Goal: Task Accomplishment & Management: Use online tool/utility

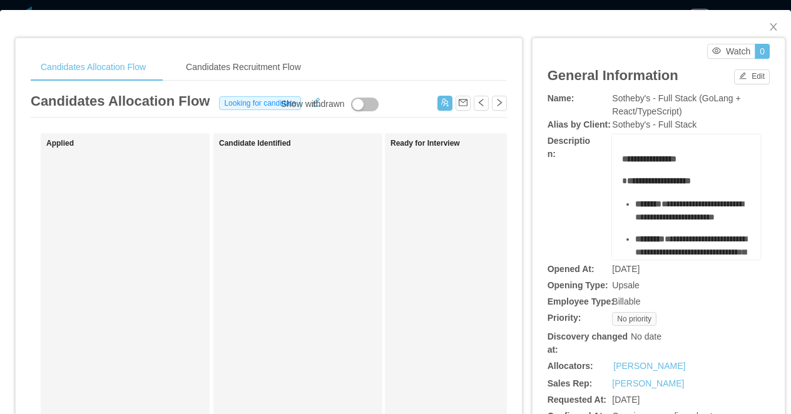
click at [251, 4] on div "**********" at bounding box center [395, 207] width 791 height 414
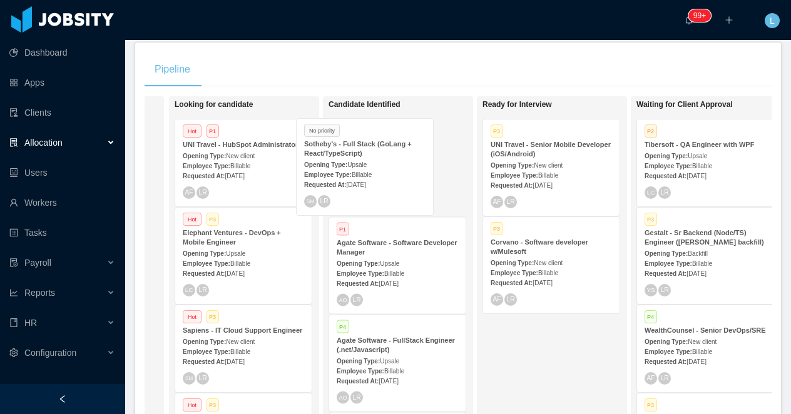
drag, startPoint x: 255, startPoint y: 156, endPoint x: 380, endPoint y: 153, distance: 125.1
click at [380, 154] on div "On Hold Looking for candidate No priority Sotheby's - Full Stack (GoLang + Reac…" at bounding box center [457, 282] width 627 height 373
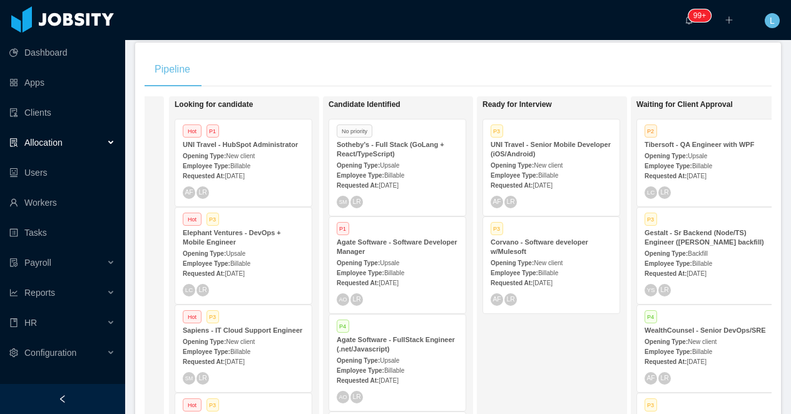
click at [380, 164] on strong "Opening Type:" at bounding box center [357, 165] width 43 height 7
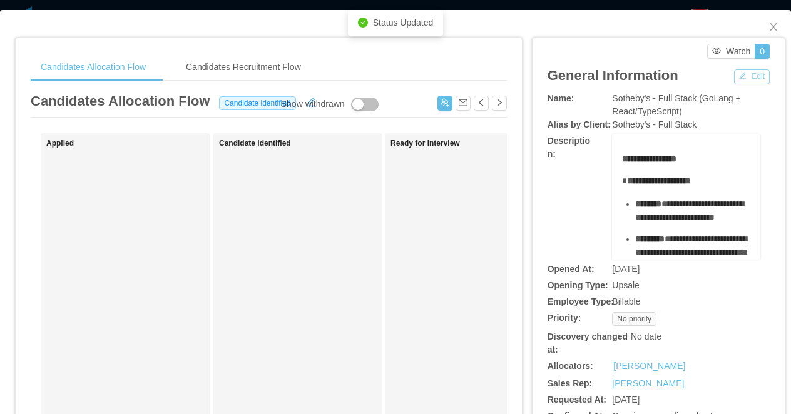
click at [741, 78] on button "Edit" at bounding box center [752, 76] width 36 height 15
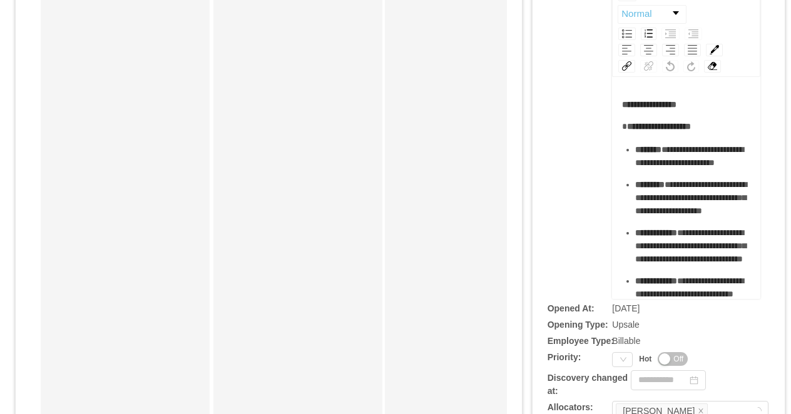
scroll to position [241, 0]
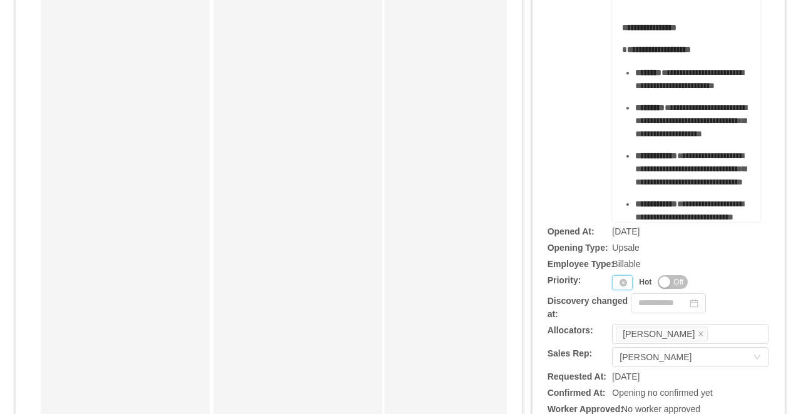
click at [617, 285] on div "Priority" at bounding box center [622, 282] width 21 height 15
click at [625, 339] on li "P3" at bounding box center [625, 344] width 26 height 20
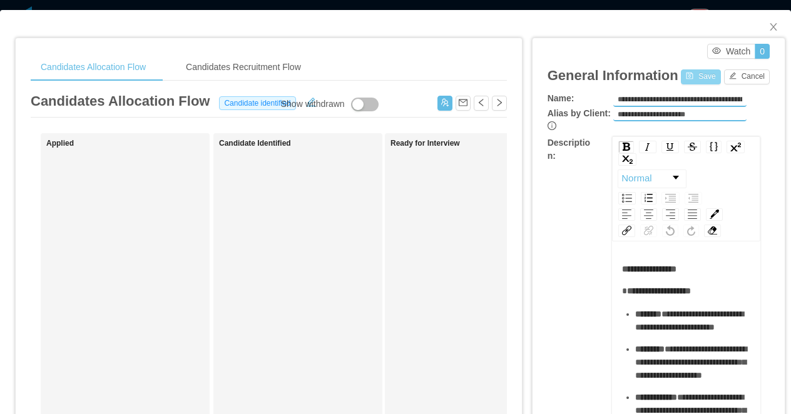
click at [700, 79] on button "Save" at bounding box center [699, 76] width 39 height 15
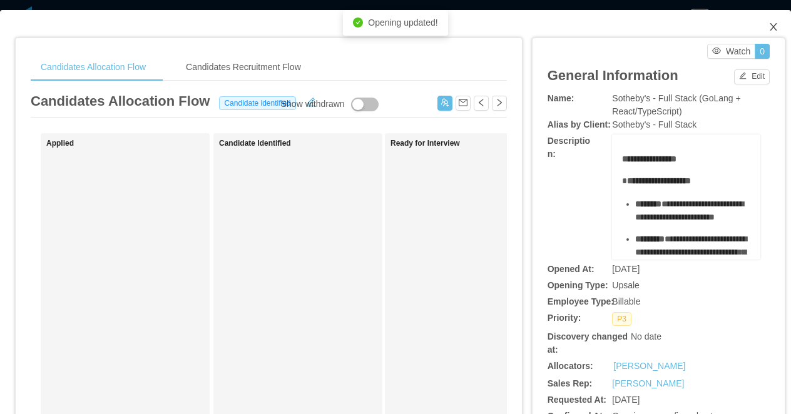
click at [770, 23] on icon "icon: close" at bounding box center [773, 27] width 10 height 10
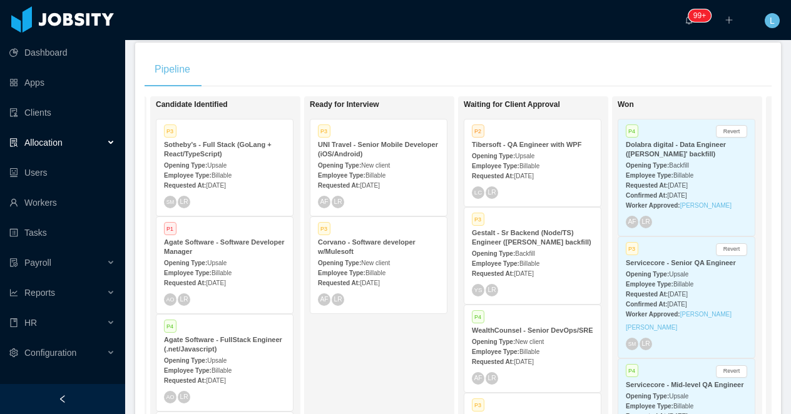
scroll to position [0, 433]
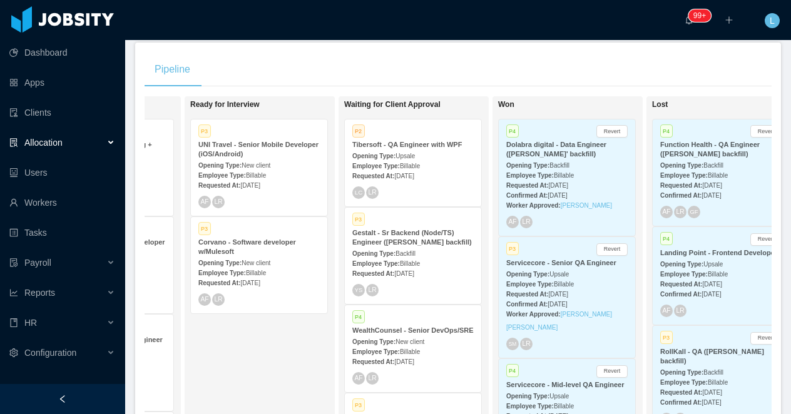
click at [420, 247] on div "Gestalt - Sr Backend (Node/TS) Engineer (Gabriel Guzman's backfill)" at bounding box center [412, 237] width 121 height 19
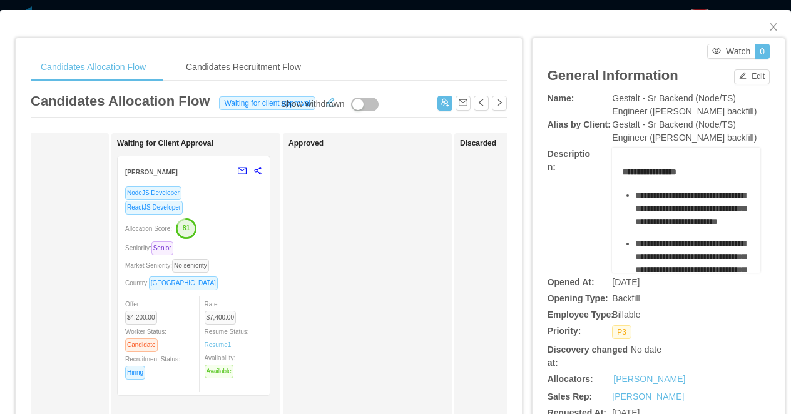
scroll to position [0, 480]
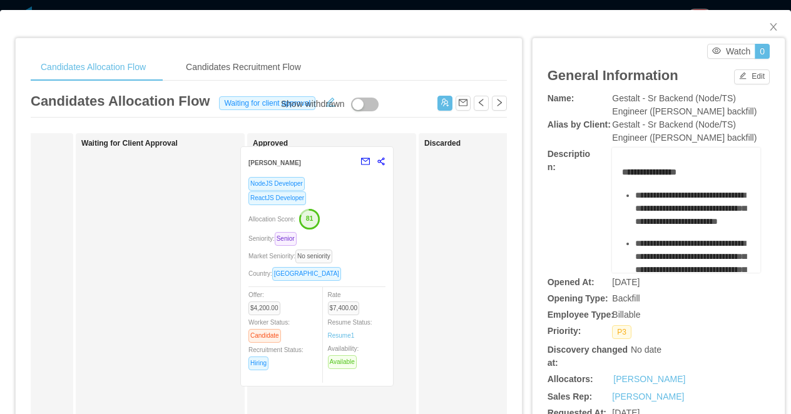
drag, startPoint x: 208, startPoint y: 236, endPoint x: 368, endPoint y: 226, distance: 160.4
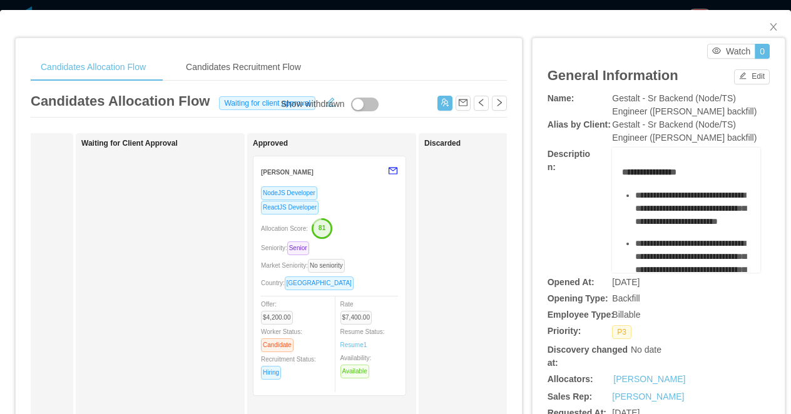
click at [369, 6] on div "Candidates Allocation Flow Candidates Recruitment Flow Candidates Allocation Fl…" at bounding box center [395, 207] width 791 height 414
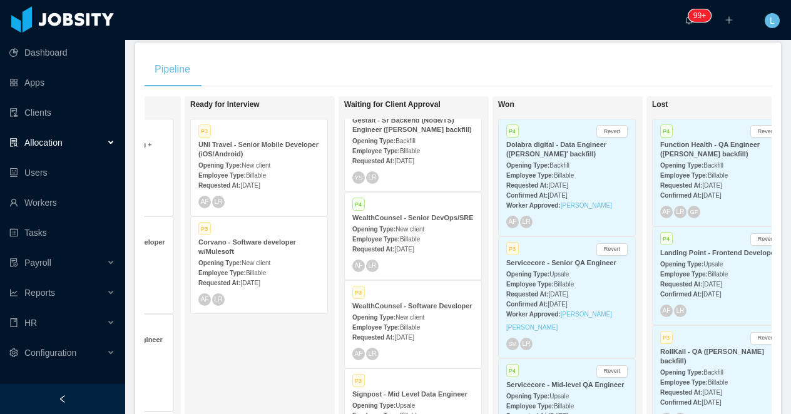
scroll to position [266, 0]
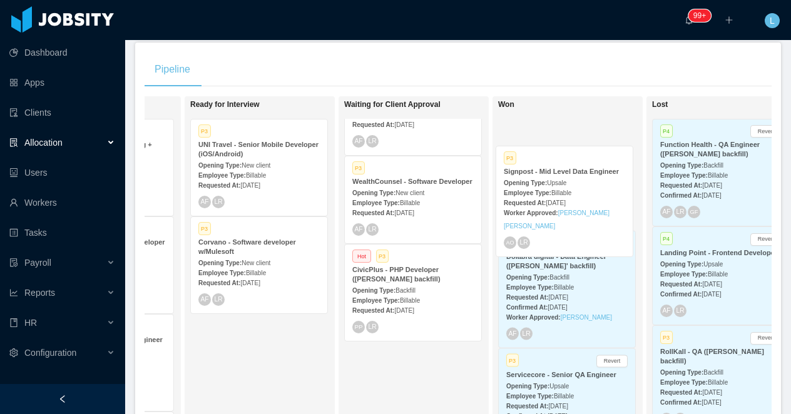
drag, startPoint x: 420, startPoint y: 279, endPoint x: 571, endPoint y: 181, distance: 180.4
click at [571, 181] on div "On Hold Looking for candidate Hot P1 UNI Travel - HubSpot Administrator Opening…" at bounding box center [457, 282] width 627 height 373
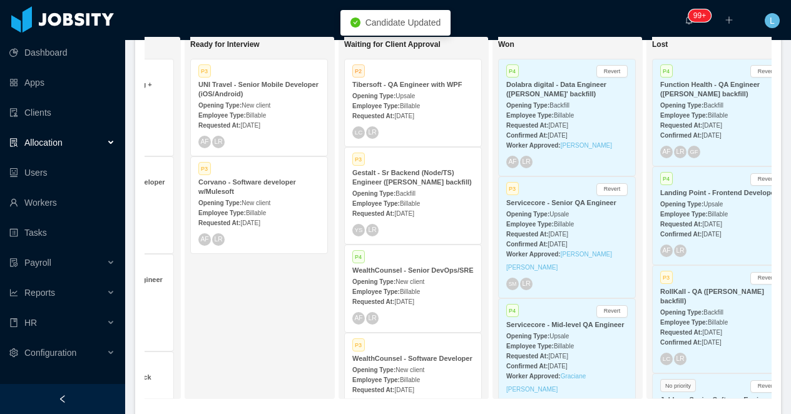
scroll to position [269, 0]
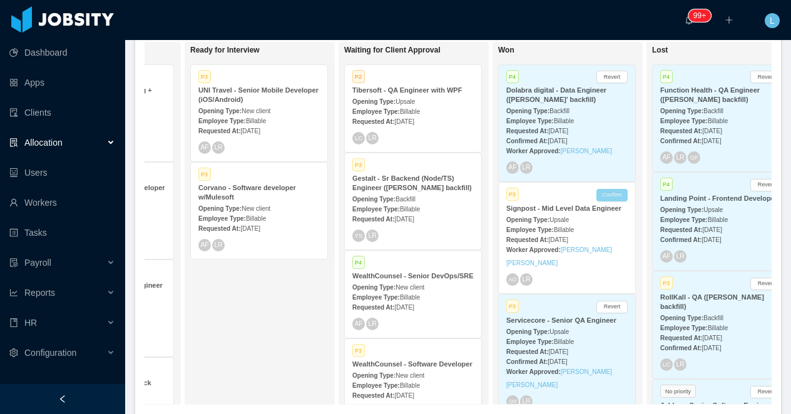
click at [610, 199] on button "Confirm" at bounding box center [611, 195] width 31 height 13
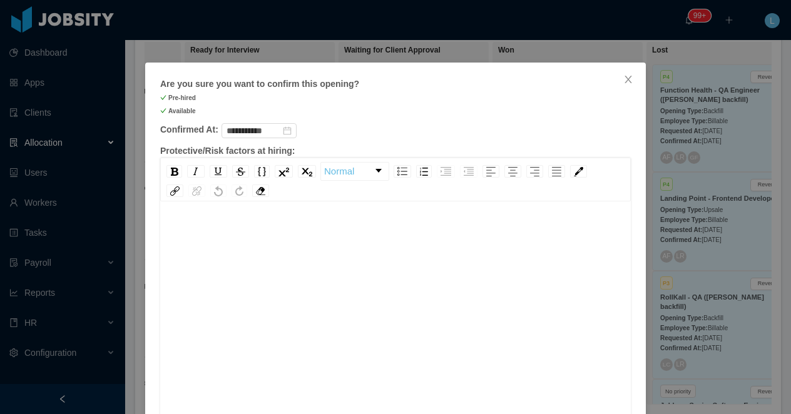
click at [393, 341] on div "rdw-editor" at bounding box center [395, 332] width 451 height 219
click at [631, 83] on icon "icon: close" at bounding box center [628, 79] width 10 height 10
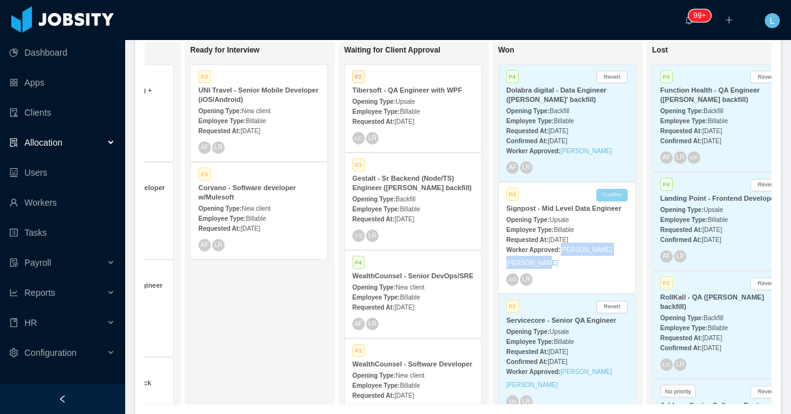
click at [610, 198] on button "Confirm" at bounding box center [611, 195] width 31 height 13
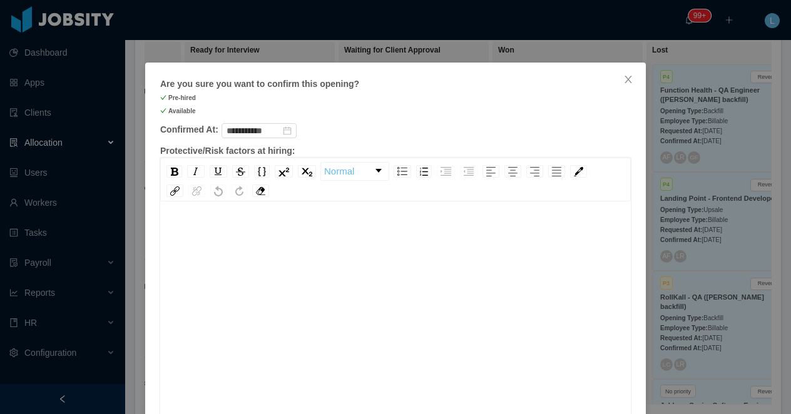
click at [321, 250] on div "rdw-editor" at bounding box center [395, 332] width 451 height 219
click at [283, 228] on div "**********" at bounding box center [395, 229] width 451 height 13
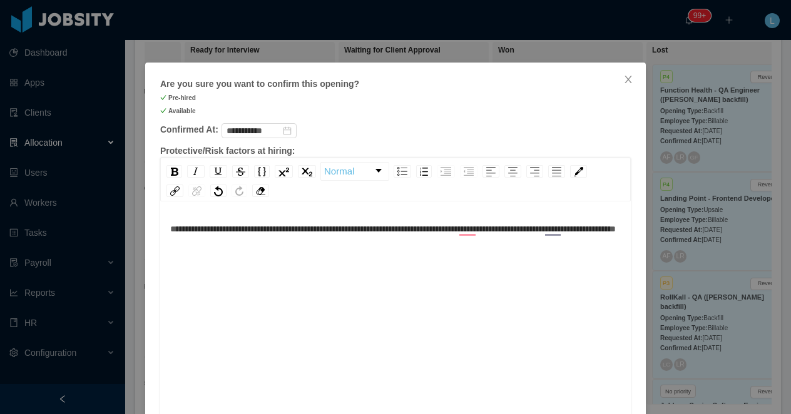
click at [328, 251] on div "**********" at bounding box center [395, 332] width 451 height 219
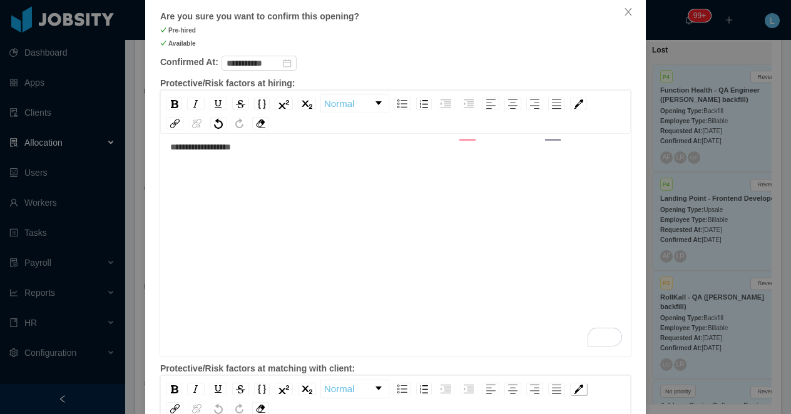
scroll to position [0, 0]
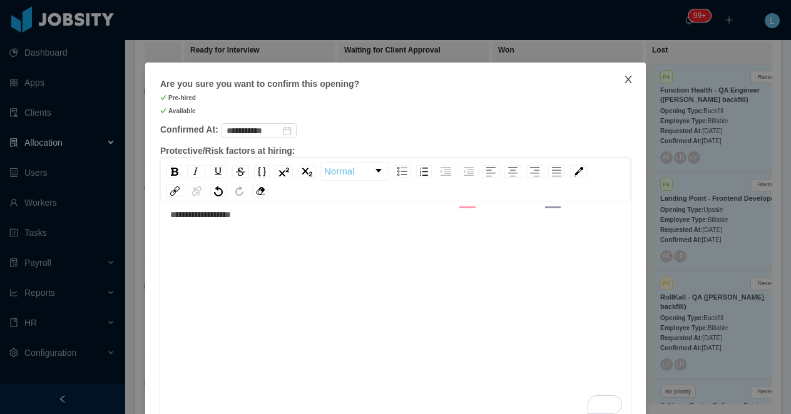
click at [630, 79] on icon "icon: close" at bounding box center [628, 79] width 10 height 10
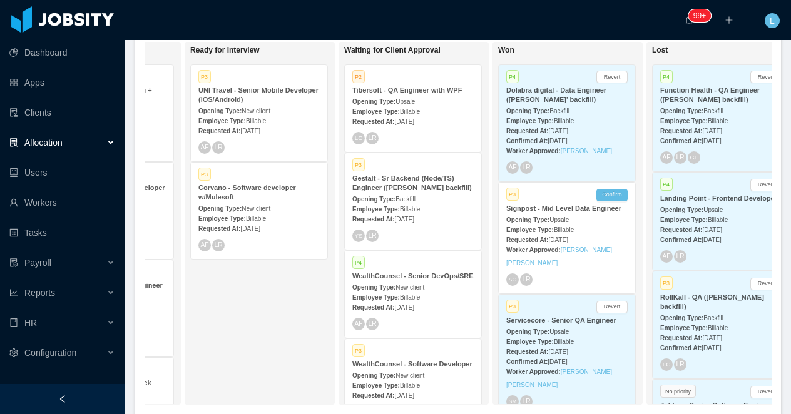
click at [564, 221] on span "Upsale" at bounding box center [558, 219] width 19 height 7
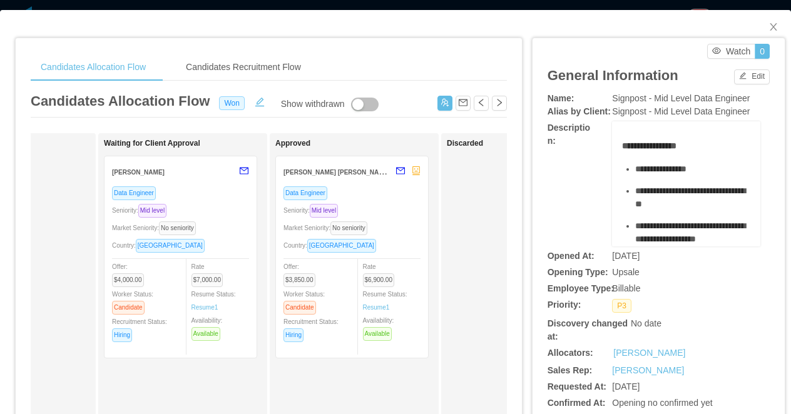
scroll to position [0, 515]
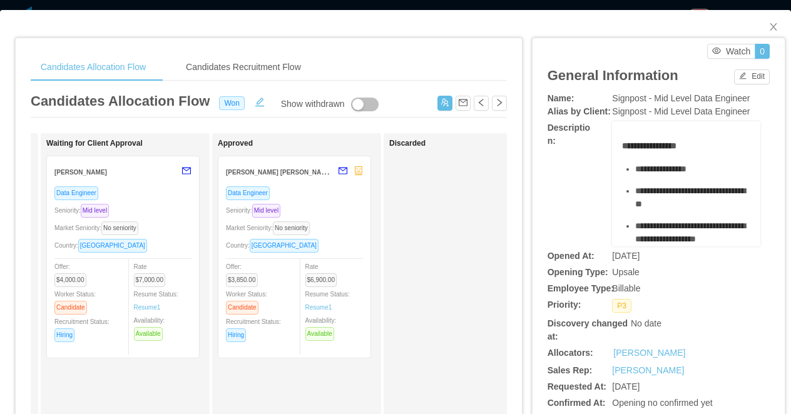
click at [340, 227] on div "Market Seniority: No seniority" at bounding box center [294, 228] width 137 height 14
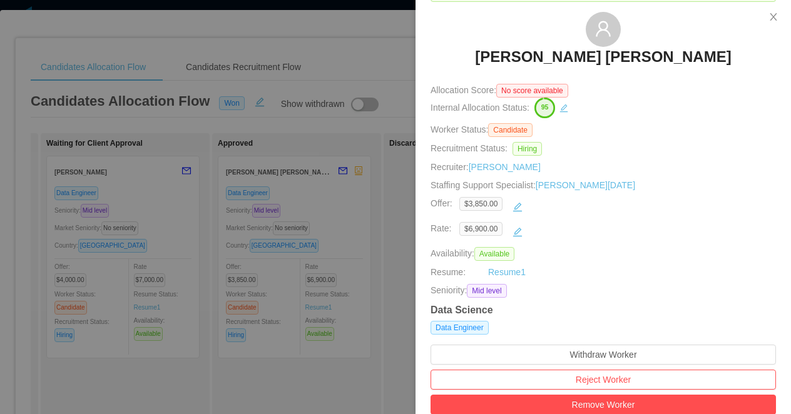
scroll to position [51, 0]
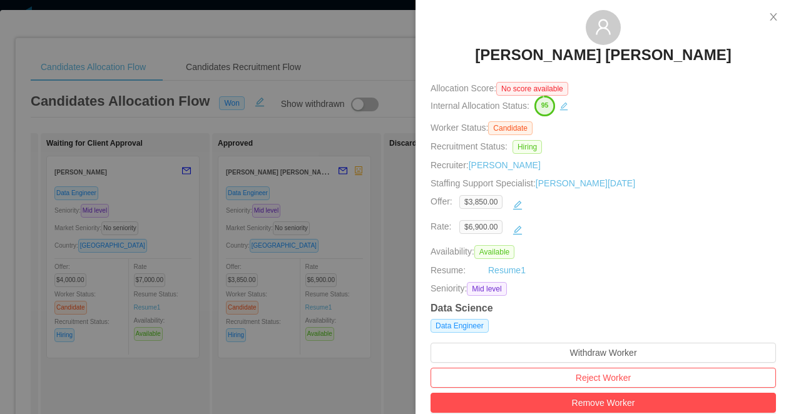
click at [351, 241] on div at bounding box center [395, 207] width 791 height 414
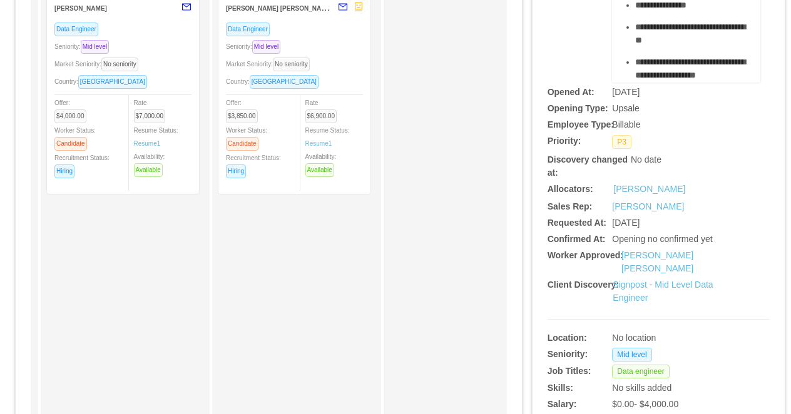
scroll to position [196, 0]
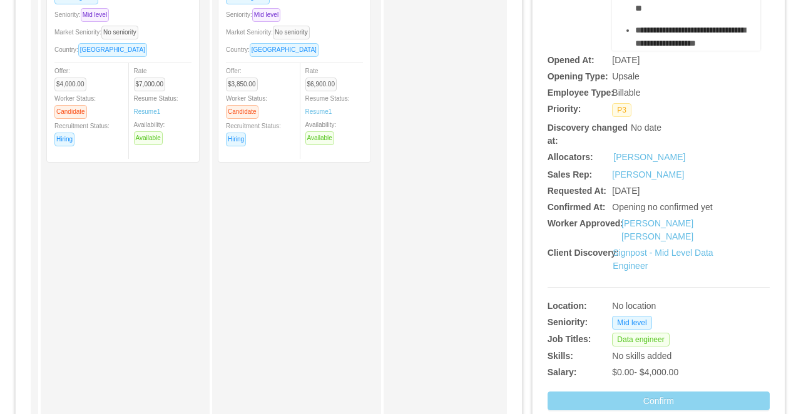
click at [599, 392] on button "Confirm" at bounding box center [658, 401] width 222 height 19
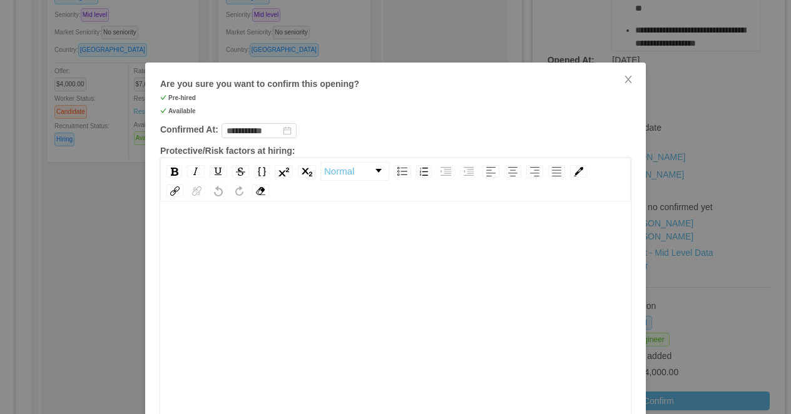
click at [360, 271] on div "rdw-editor" at bounding box center [395, 332] width 451 height 219
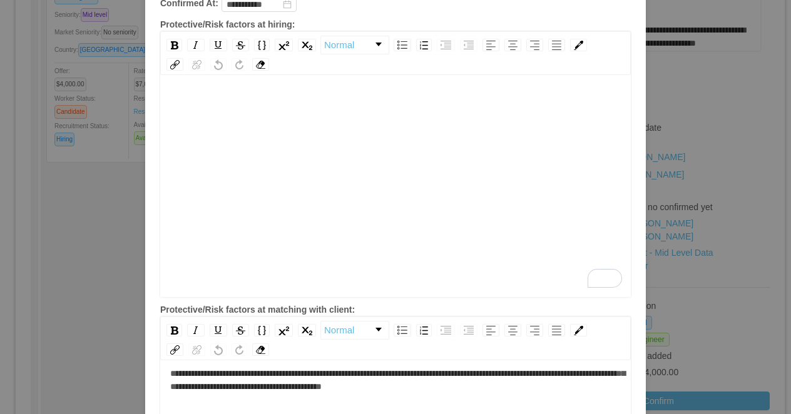
scroll to position [0, 0]
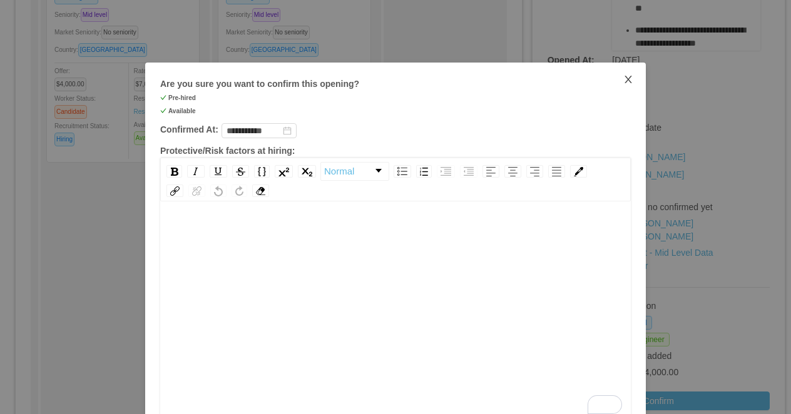
click at [628, 76] on icon "icon: close" at bounding box center [628, 79] width 10 height 10
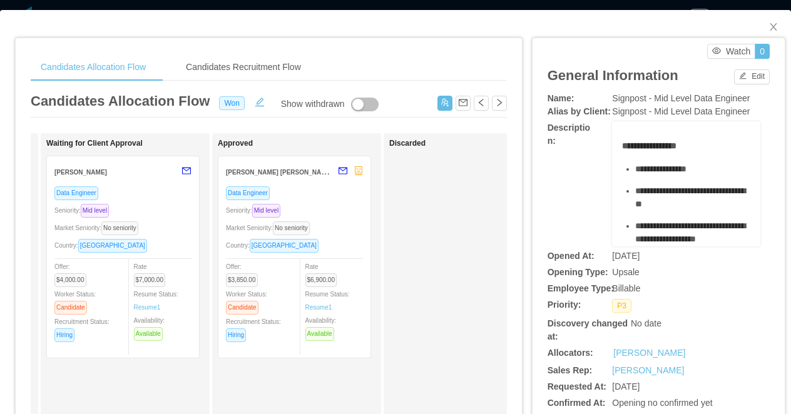
click at [345, 218] on div "Data Engineer Seniority: Mid level Market Seniority: No seniority Country: Braz…" at bounding box center [294, 268] width 137 height 164
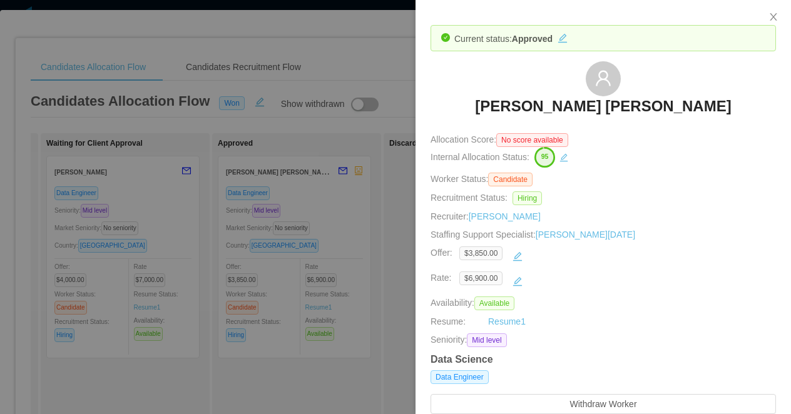
click at [158, 229] on div at bounding box center [395, 207] width 791 height 414
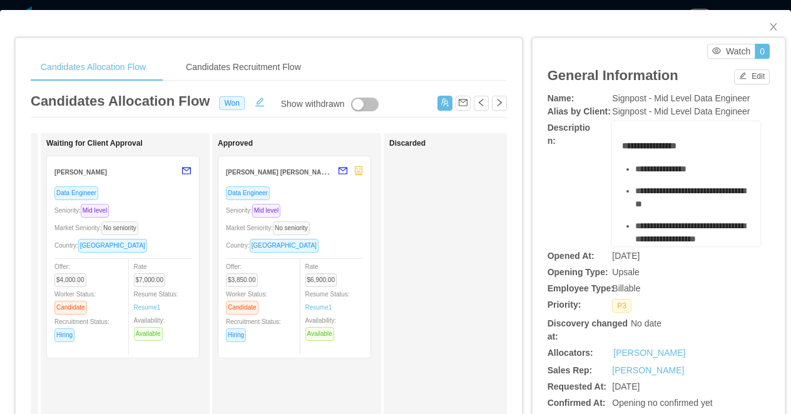
click at [165, 220] on div "Data Engineer Seniority: Mid level Market Seniority: No seniority Country: Peru…" at bounding box center [122, 268] width 137 height 164
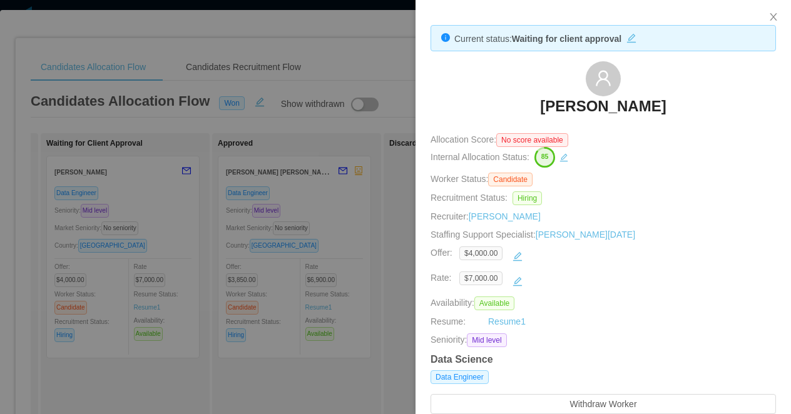
click at [386, 217] on div at bounding box center [395, 207] width 791 height 414
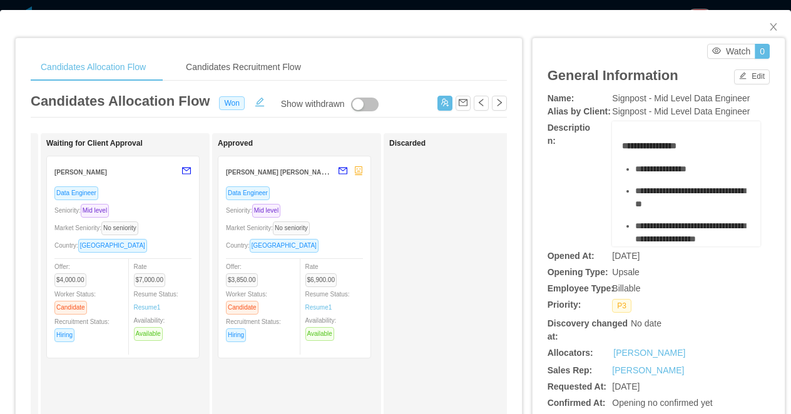
click at [440, 6] on div "Candidates Allocation Flow Candidates Recruitment Flow Candidates Allocation Fl…" at bounding box center [395, 207] width 791 height 414
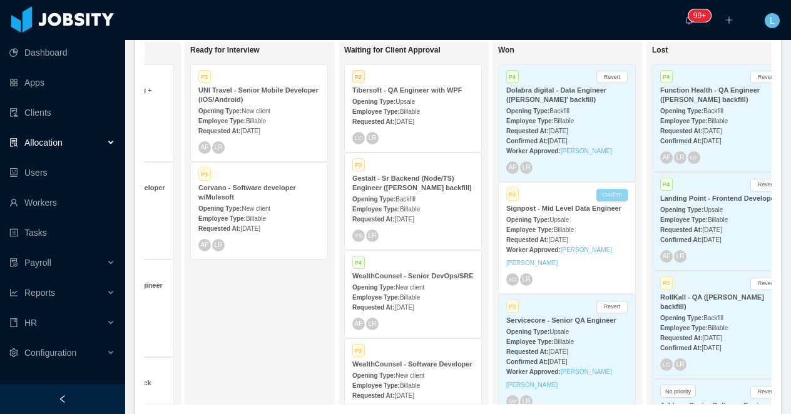
click at [610, 195] on button "Confirm" at bounding box center [611, 195] width 31 height 13
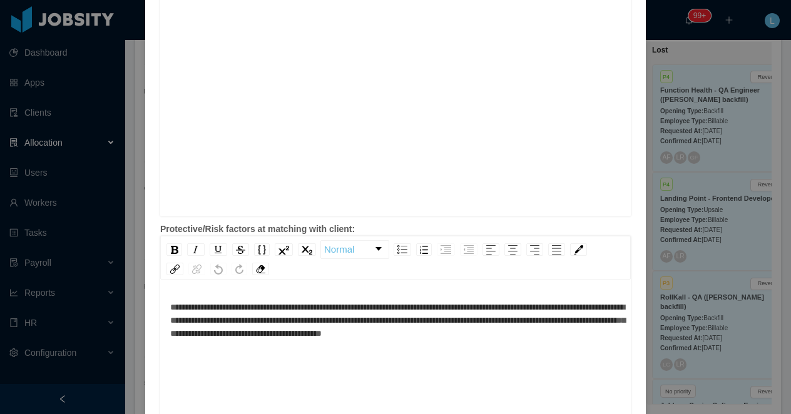
scroll to position [321, 0]
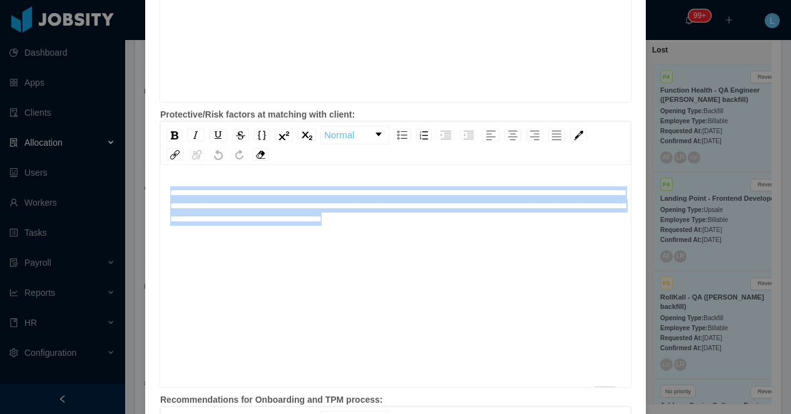
drag, startPoint x: 258, startPoint y: 239, endPoint x: 148, endPoint y: 197, distance: 118.4
click at [148, 197] on div "**********" at bounding box center [395, 214] width 500 height 946
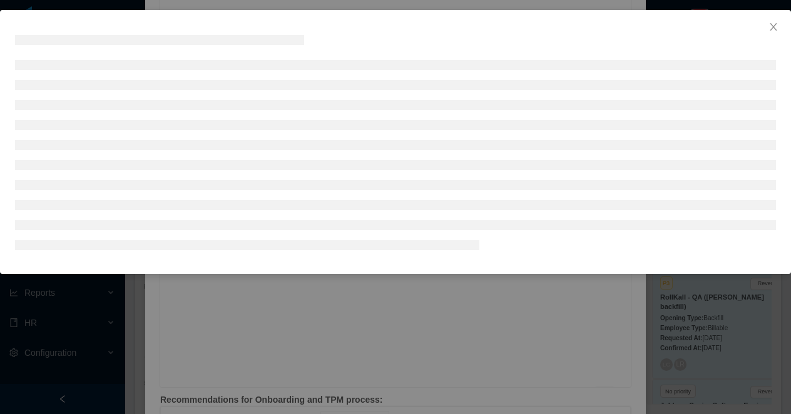
click at [227, 278] on div at bounding box center [395, 207] width 791 height 414
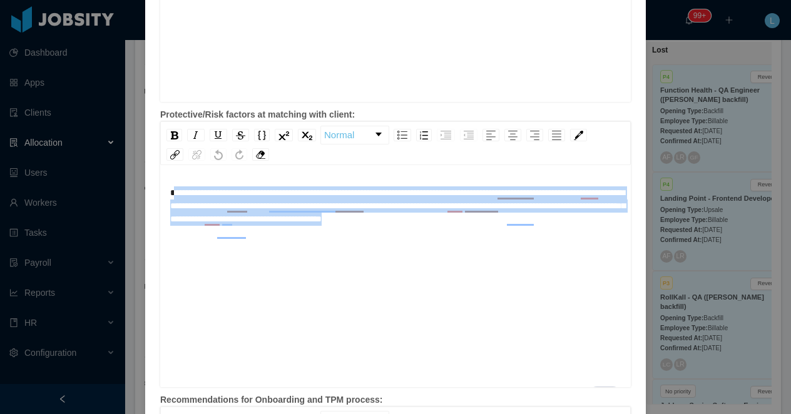
drag, startPoint x: 256, startPoint y: 233, endPoint x: 173, endPoint y: 192, distance: 93.1
click at [173, 192] on div "**********" at bounding box center [395, 205] width 451 height 39
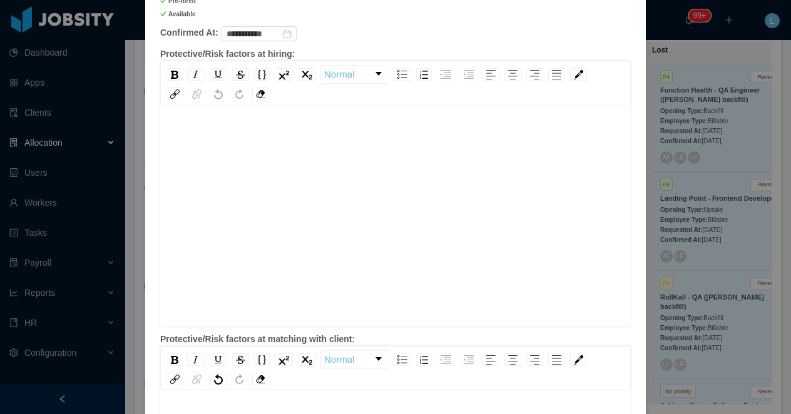
scroll to position [42, 0]
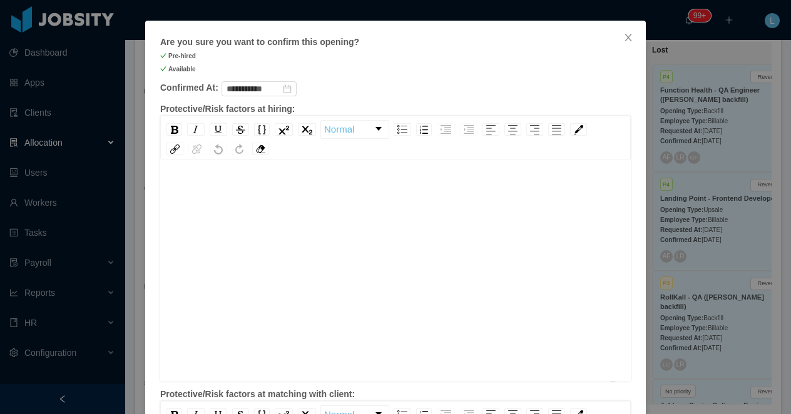
click at [273, 235] on div "To enrich screen reader interactions, please activate Accessibility in Grammarl…" at bounding box center [395, 290] width 451 height 219
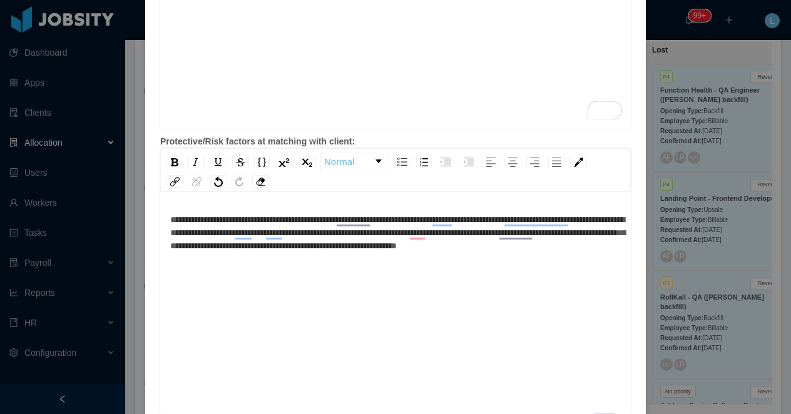
scroll to position [457, 0]
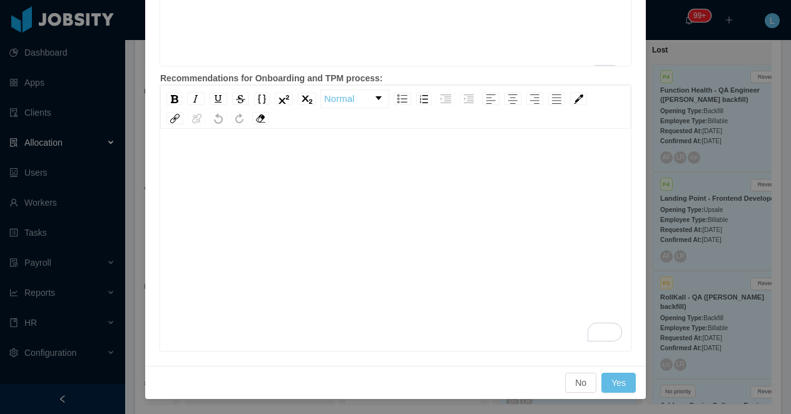
scroll to position [0, 0]
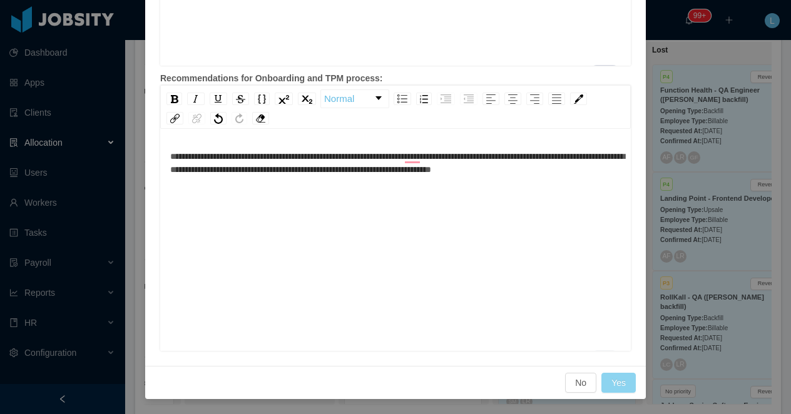
click at [619, 378] on button "Yes" at bounding box center [618, 383] width 34 height 20
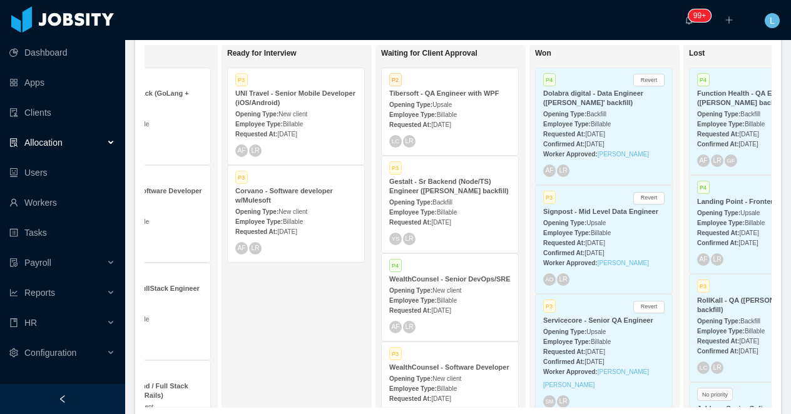
scroll to position [0, 375]
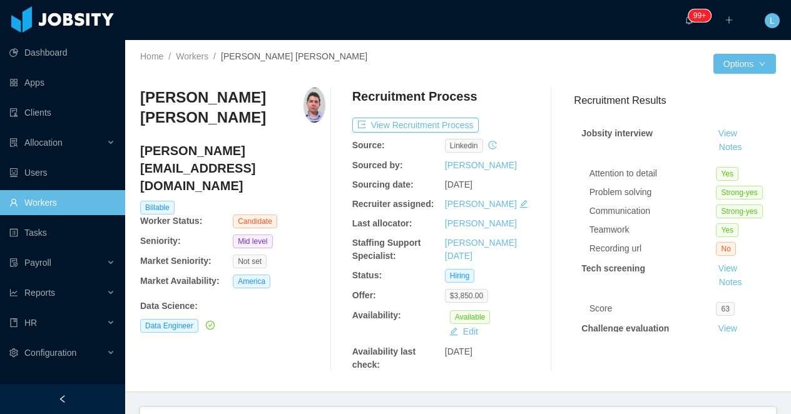
click at [313, 107] on img at bounding box center [314, 105] width 23 height 35
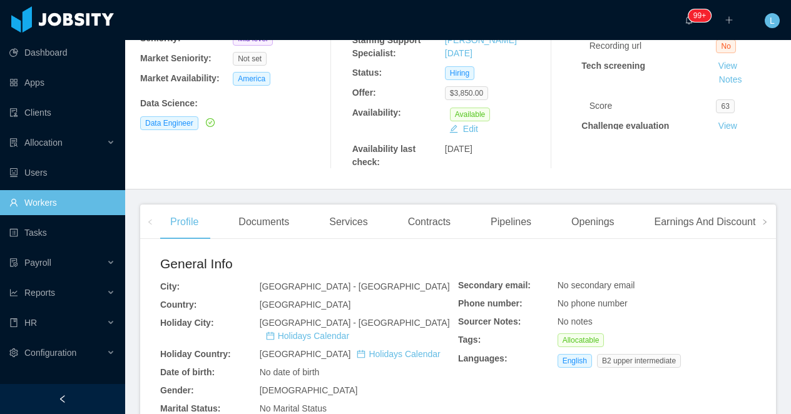
scroll to position [211, 0]
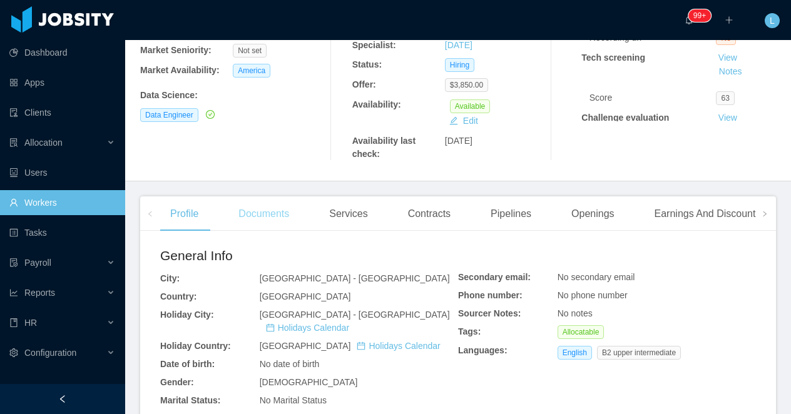
click at [258, 213] on div "Documents" at bounding box center [263, 213] width 71 height 35
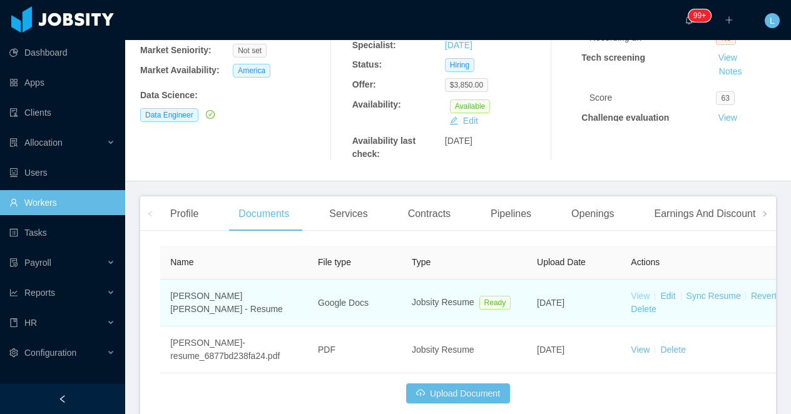
click at [635, 296] on link "View" at bounding box center [639, 296] width 19 height 10
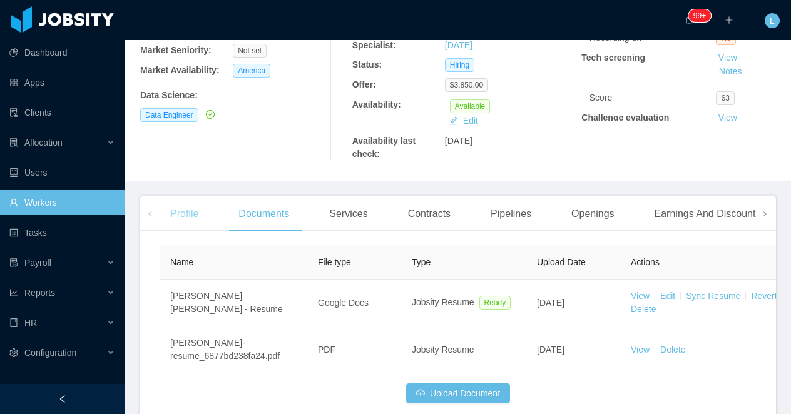
click at [190, 211] on div "Profile" at bounding box center [184, 213] width 48 height 35
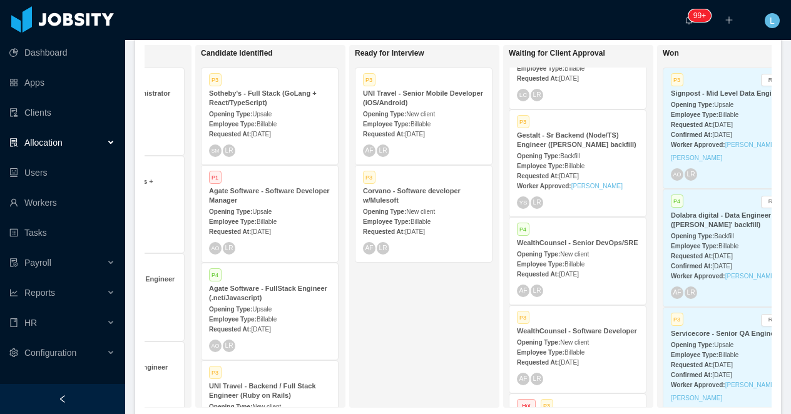
scroll to position [0, 113]
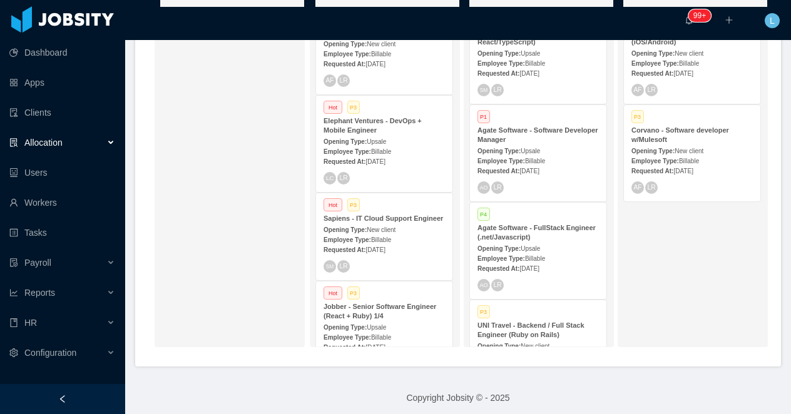
scroll to position [331, 0]
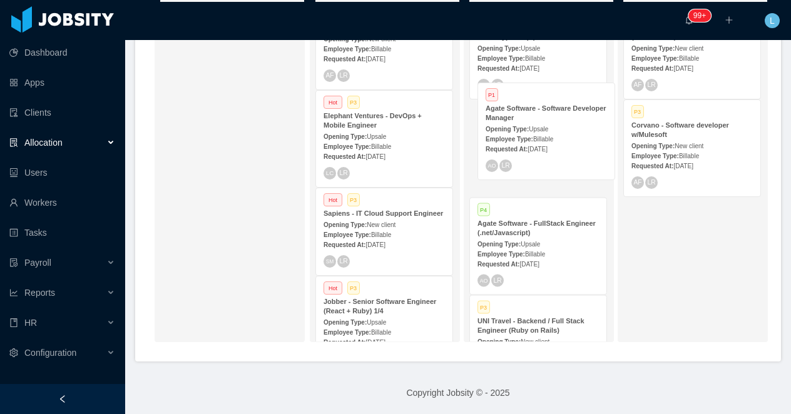
drag, startPoint x: 540, startPoint y: 135, endPoint x: 541, endPoint y: 117, distance: 18.2
click at [541, 117] on div "Candidate Identified P3 Sotheby's - Full Stack (GoLang + React/TypeScript) Open…" at bounding box center [556, 189] width 175 height 408
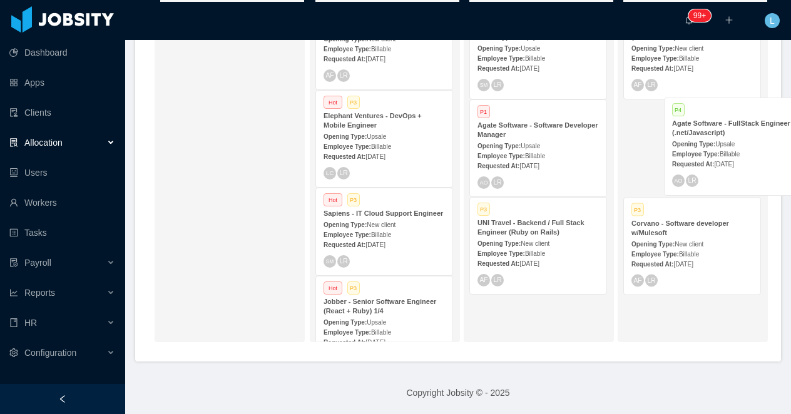
drag, startPoint x: 525, startPoint y: 235, endPoint x: 719, endPoint y: 134, distance: 218.5
click at [720, 134] on div "On Hold Looking for candidate Hot P1 UNI Travel - HubSpot Administrator Opening…" at bounding box center [457, 165] width 627 height 373
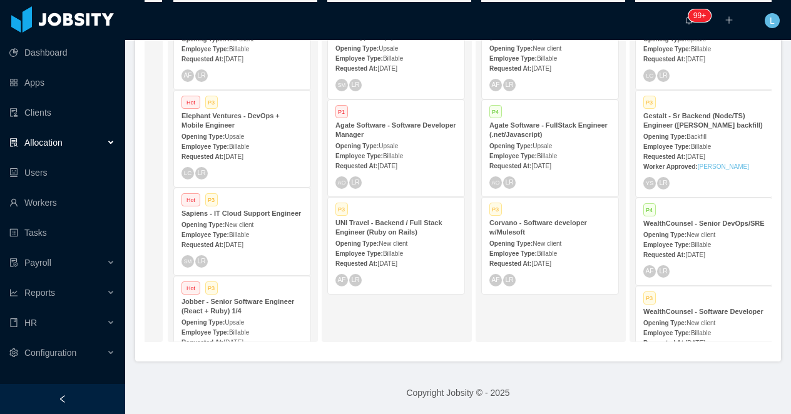
scroll to position [0, 177]
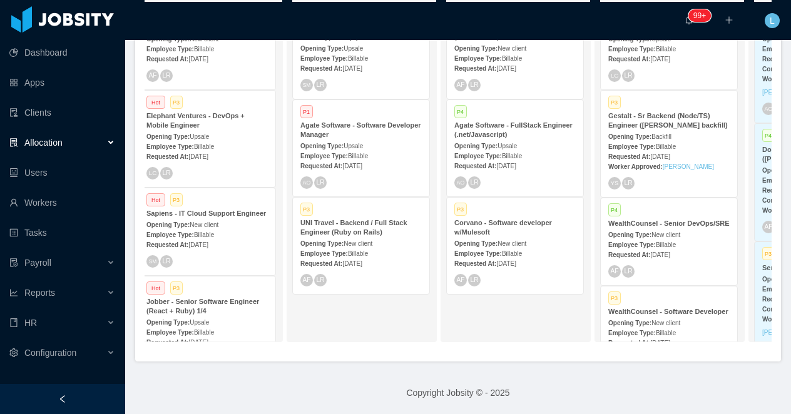
click at [497, 147] on strong "Opening Type:" at bounding box center [475, 146] width 43 height 7
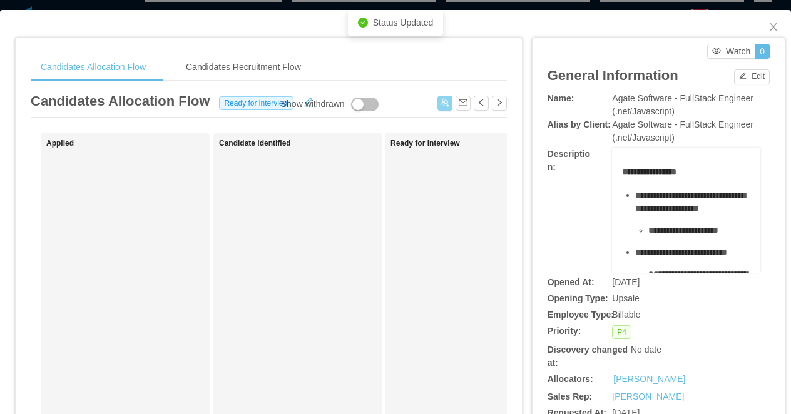
click at [442, 106] on button "button" at bounding box center [444, 103] width 15 height 15
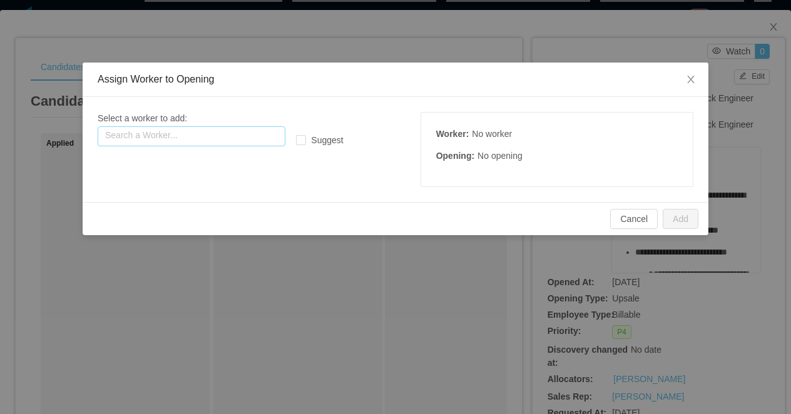
click at [236, 132] on input "text" at bounding box center [192, 136] width 188 height 20
paste input "**********"
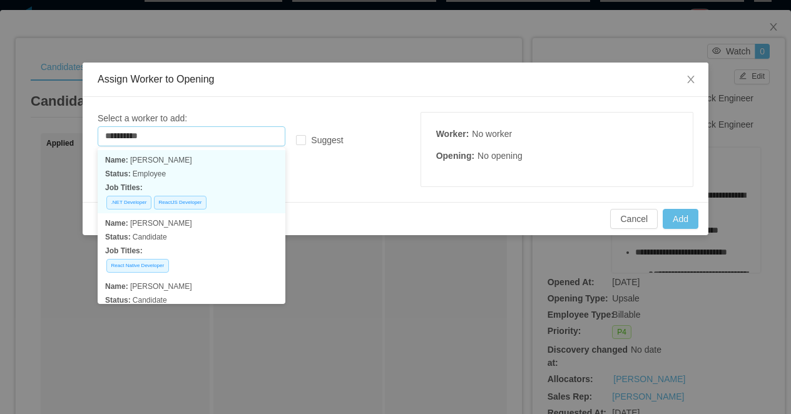
click at [193, 166] on p "Name: Aldo bento" at bounding box center [191, 160] width 173 height 14
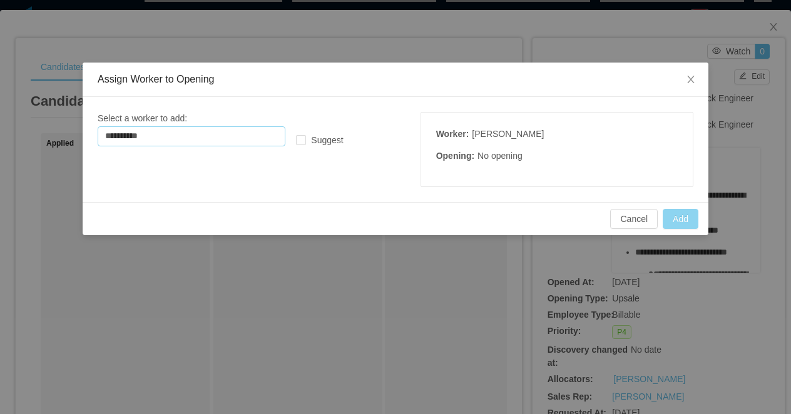
type input "**********"
click at [673, 219] on button "Add" at bounding box center [680, 219] width 36 height 20
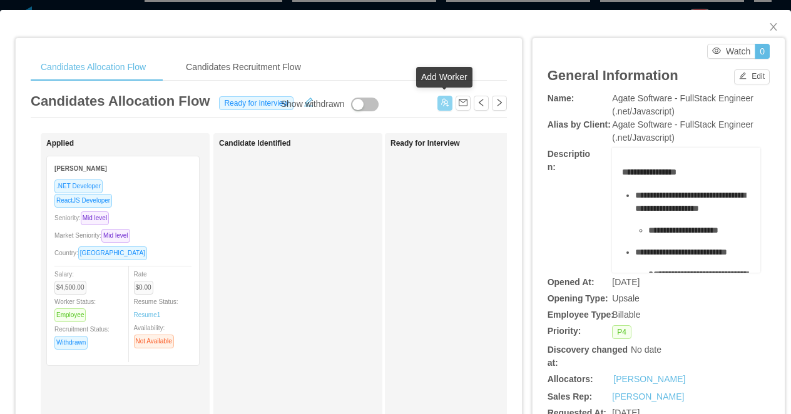
click at [447, 101] on button "button" at bounding box center [444, 103] width 15 height 15
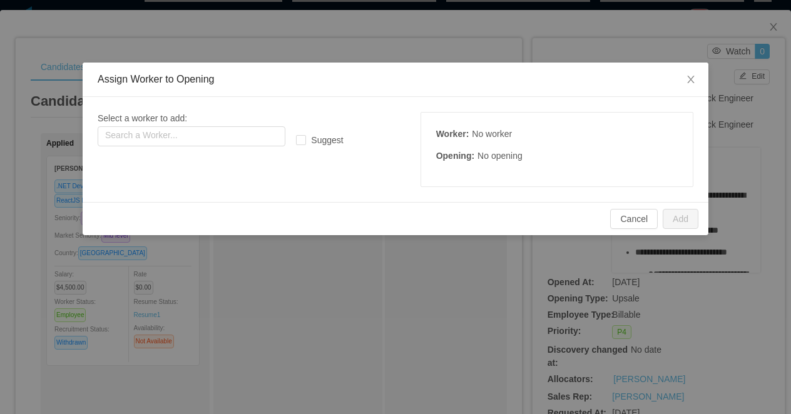
click at [212, 123] on div "Select a worker to add: Search a Worker..." at bounding box center [222, 129] width 248 height 34
click at [205, 127] on input "text" at bounding box center [192, 136] width 188 height 20
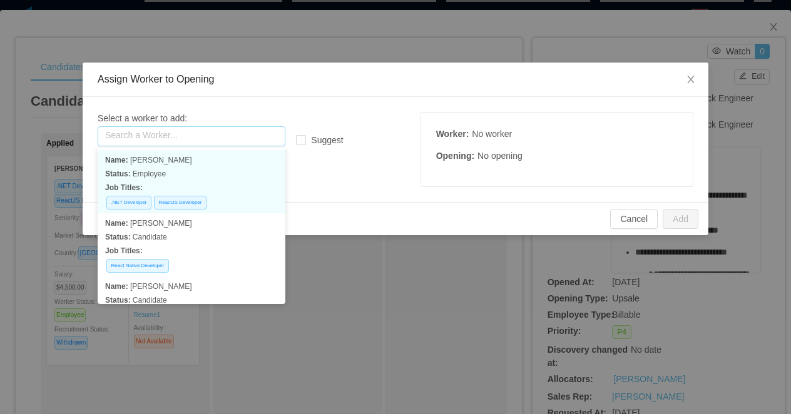
paste input "**********"
click at [220, 169] on p "Status: Candidate" at bounding box center [191, 174] width 173 height 14
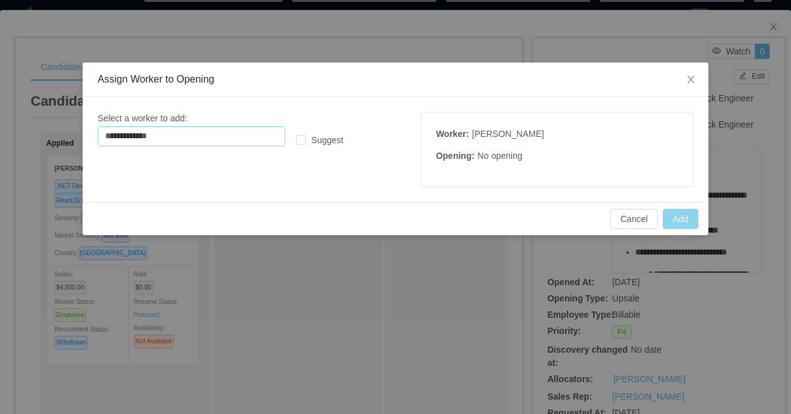
type input "**********"
click at [669, 219] on button "Add" at bounding box center [680, 219] width 36 height 20
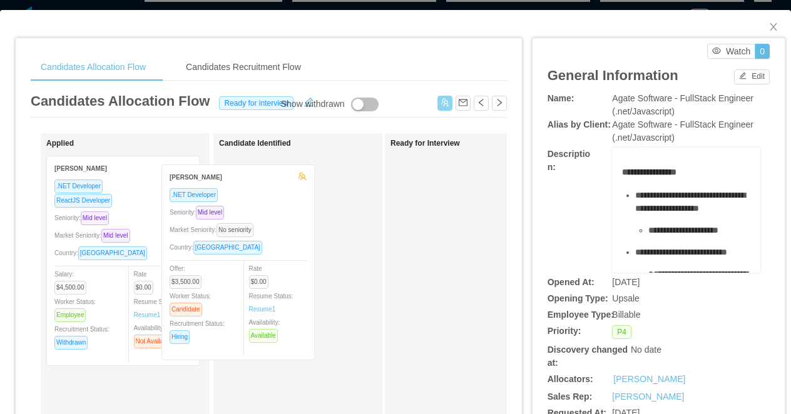
drag, startPoint x: 162, startPoint y: 195, endPoint x: 277, endPoint y: 204, distance: 115.4
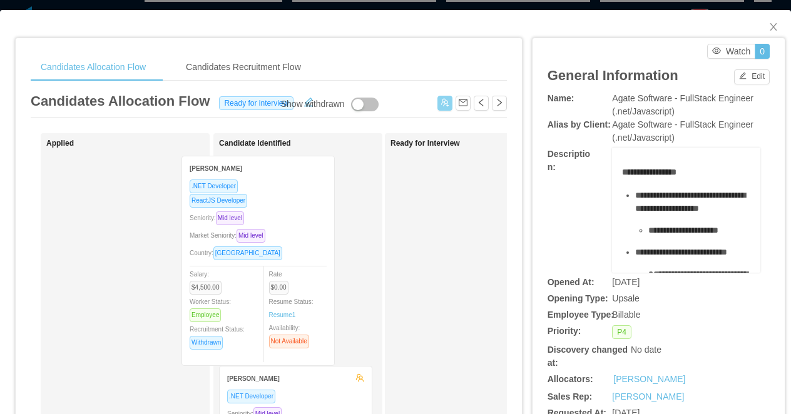
drag, startPoint x: 178, startPoint y: 204, endPoint x: 334, endPoint y: 202, distance: 156.4
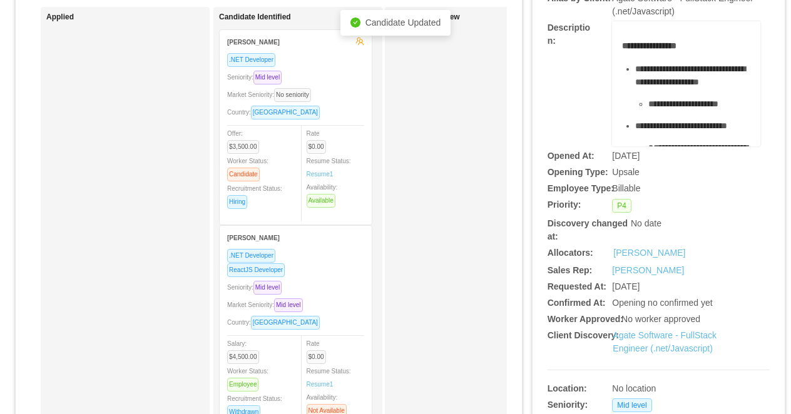
scroll to position [137, 0]
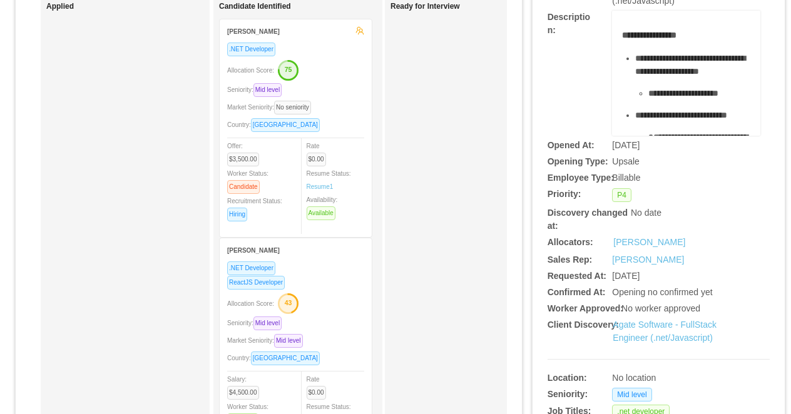
click at [292, 301] on text "43" at bounding box center [289, 303] width 8 height 8
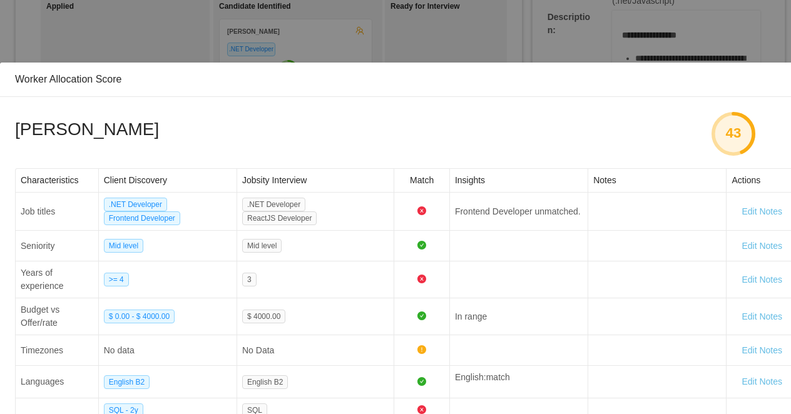
click at [378, 42] on div "Worker Allocation Score Aldo Bento 43 Characteristics Client Discovery Jobsity …" at bounding box center [395, 207] width 791 height 414
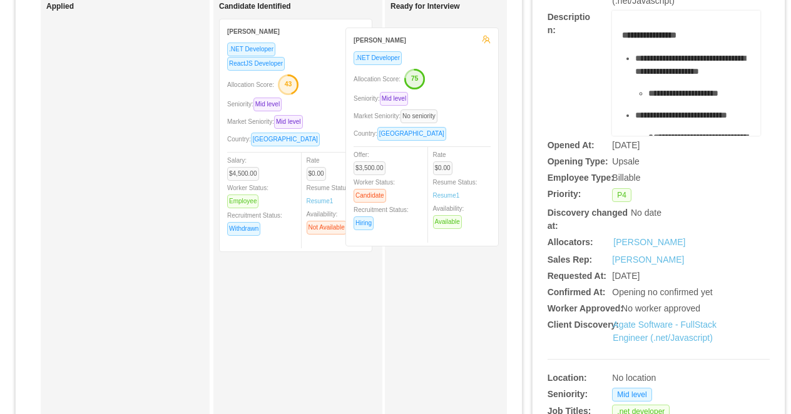
drag, startPoint x: 338, startPoint y: 69, endPoint x: 463, endPoint y: 78, distance: 126.0
click at [463, 78] on div "Applied Candidate Identified Telmo Bezerra .NET Developer Allocation Score: 75 …" at bounding box center [269, 313] width 476 height 635
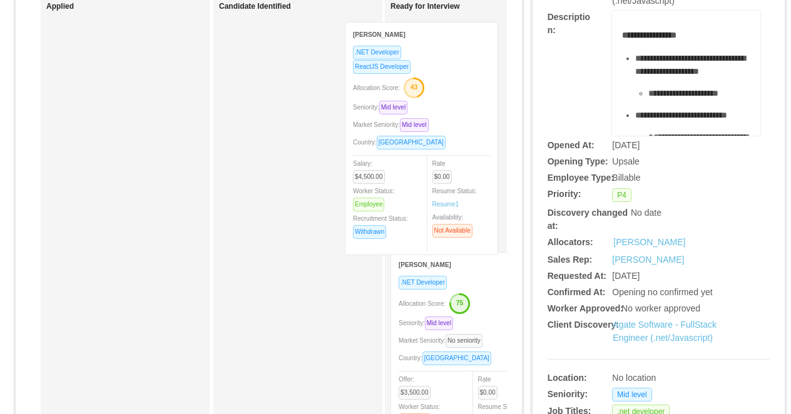
drag, startPoint x: 349, startPoint y: 66, endPoint x: 483, endPoint y: 69, distance: 134.5
click at [483, 69] on div "Applied Candidate Identified Aldo Bento .NET Developer ReactJS Developer Alloca…" at bounding box center [269, 313] width 476 height 635
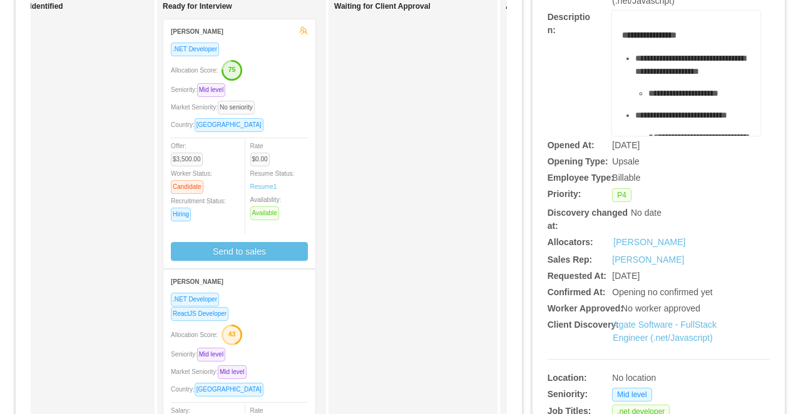
scroll to position [0, 288]
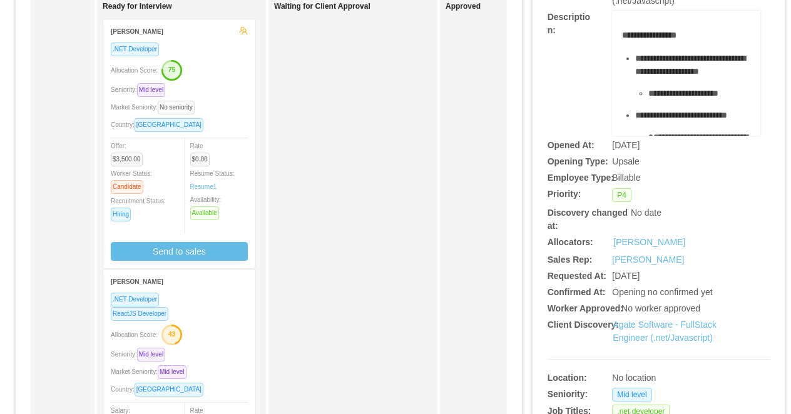
click at [205, 81] on div ".NET Developer Allocation Score: 75 Seniority: Mid level Market Seniority: No s…" at bounding box center [179, 151] width 137 height 219
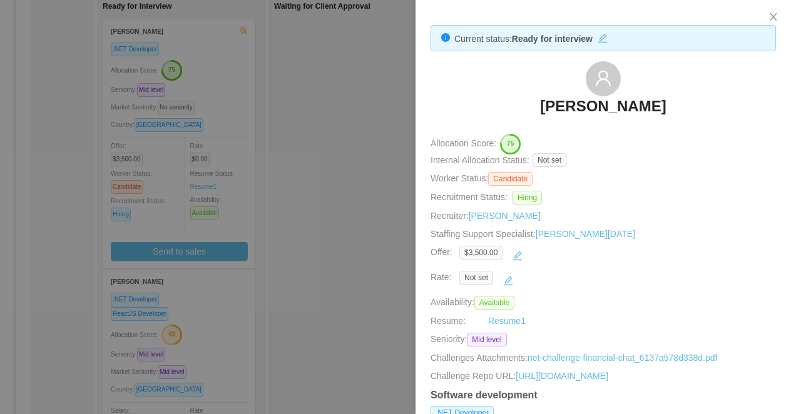
click at [227, 310] on div at bounding box center [395, 207] width 791 height 414
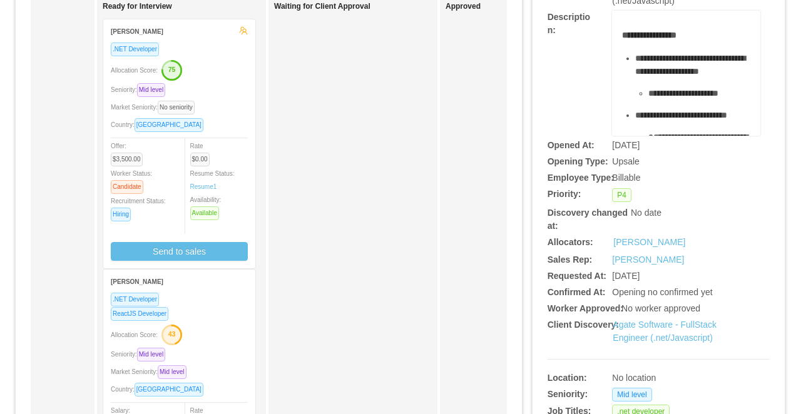
click at [223, 310] on div "ReactJS Developer" at bounding box center [179, 313] width 137 height 14
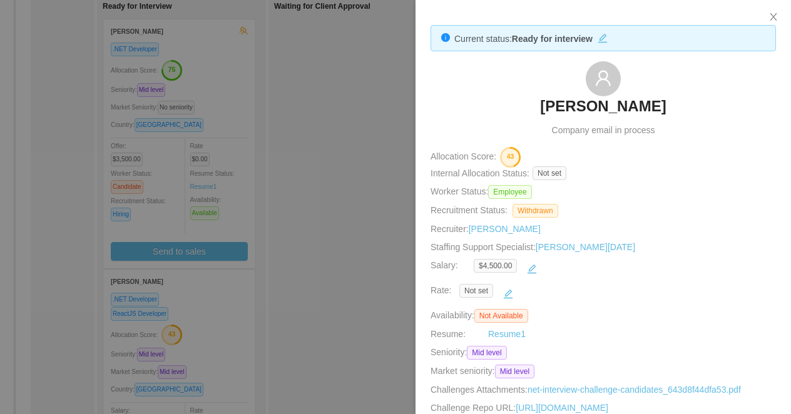
click at [372, 233] on div at bounding box center [395, 207] width 791 height 414
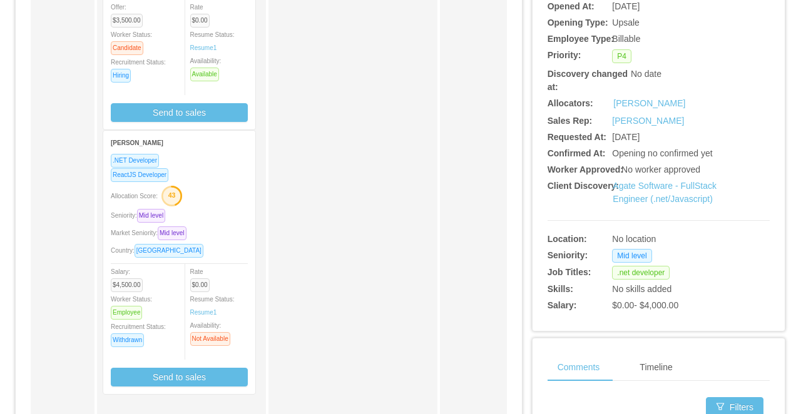
scroll to position [296, 0]
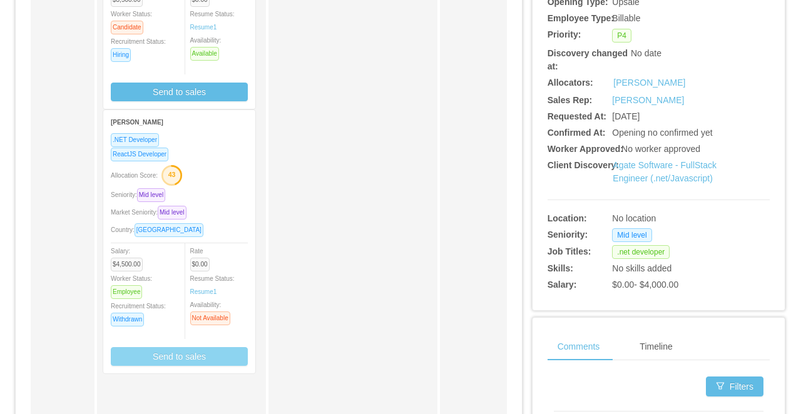
click at [192, 353] on button "Send to sales" at bounding box center [179, 356] width 137 height 19
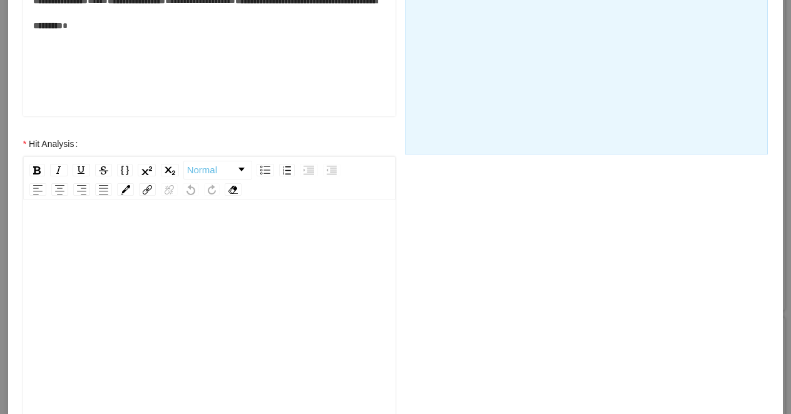
scroll to position [480, 0]
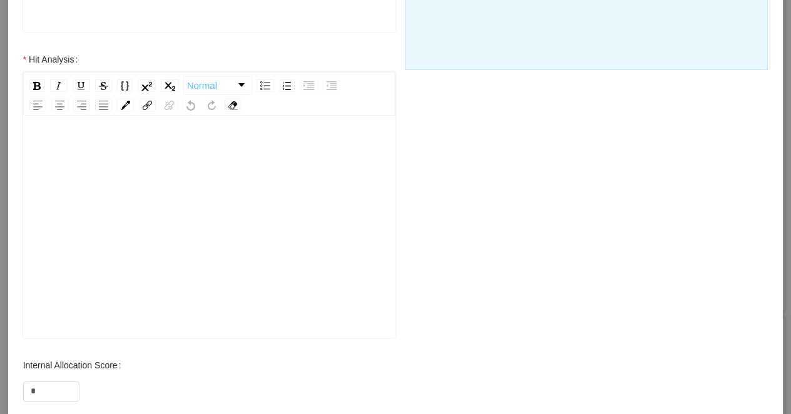
click at [124, 248] on div "rdw-editor" at bounding box center [209, 246] width 353 height 219
click at [265, 156] on div "**********" at bounding box center [209, 149] width 353 height 25
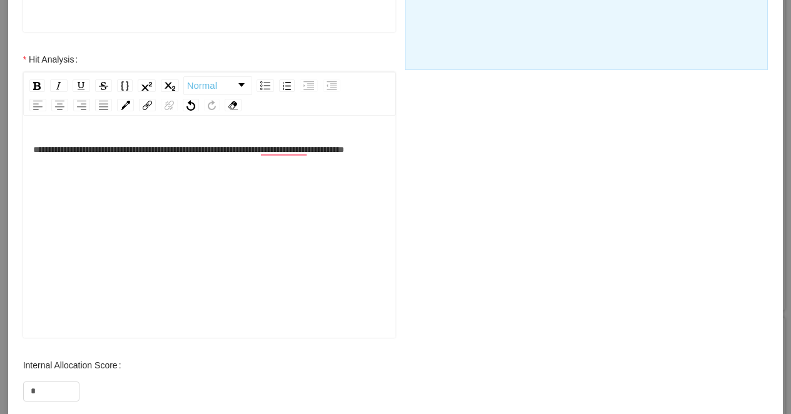
click at [368, 150] on div "**********" at bounding box center [209, 149] width 353 height 25
click at [131, 162] on div "**********" at bounding box center [209, 149] width 353 height 25
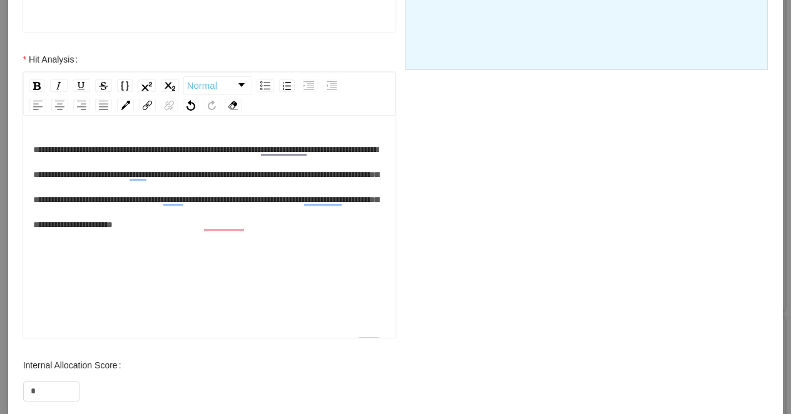
click at [180, 228] on span "**********" at bounding box center [205, 187] width 345 height 84
click at [201, 237] on div "**********" at bounding box center [209, 187] width 353 height 100
click at [232, 237] on div "**********" at bounding box center [209, 187] width 353 height 100
drag, startPoint x: 44, startPoint y: 389, endPoint x: 21, endPoint y: 388, distance: 23.8
click at [21, 388] on div "Internal Allocation Score *" at bounding box center [209, 378] width 397 height 50
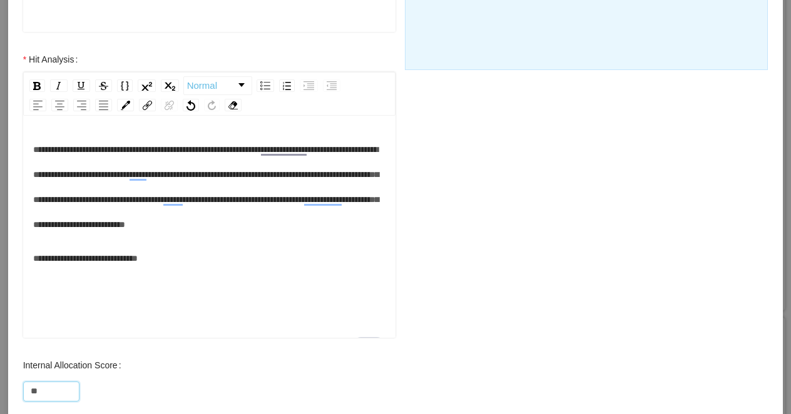
scroll to position [532, 0]
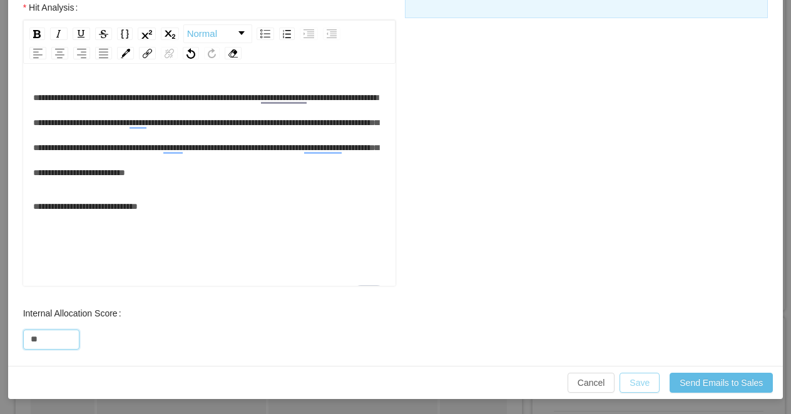
type input "**"
click at [640, 380] on button "Save" at bounding box center [639, 383] width 40 height 20
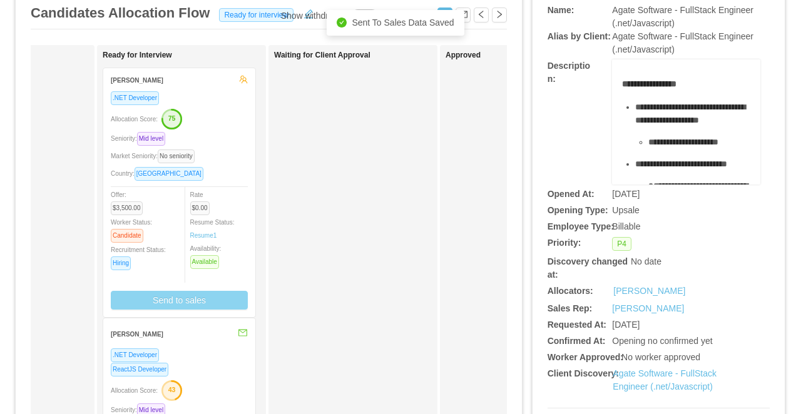
scroll to position [90, 0]
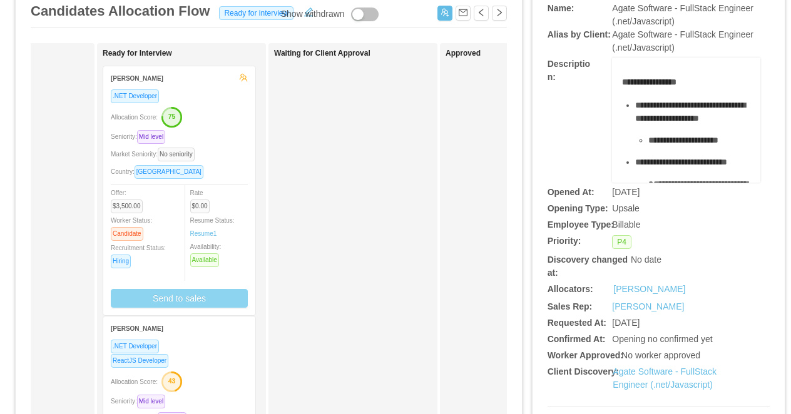
click at [207, 297] on button "Send to sales" at bounding box center [179, 298] width 137 height 19
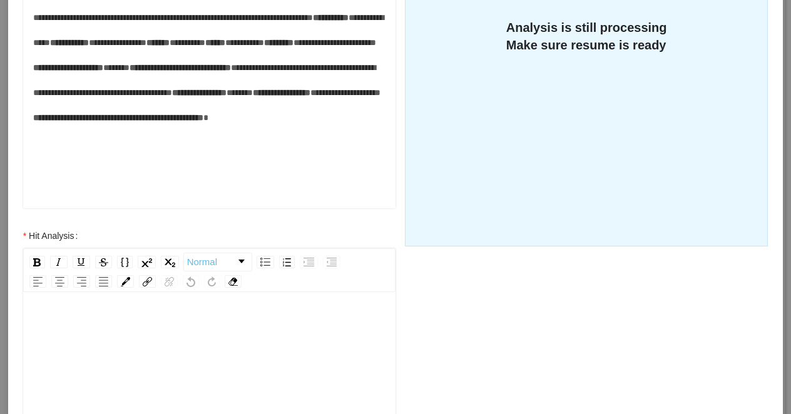
scroll to position [344, 0]
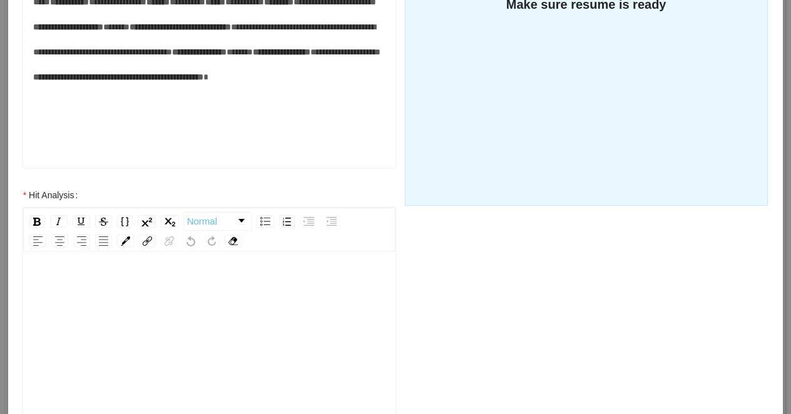
click at [166, 315] on div "rdw-editor" at bounding box center [209, 382] width 353 height 219
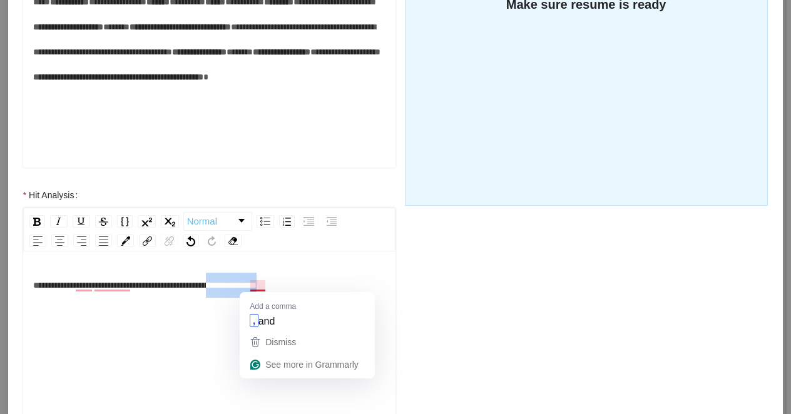
drag, startPoint x: 324, startPoint y: 285, endPoint x: 251, endPoint y: 289, distance: 72.7
click at [251, 289] on div "**********" at bounding box center [209, 285] width 353 height 25
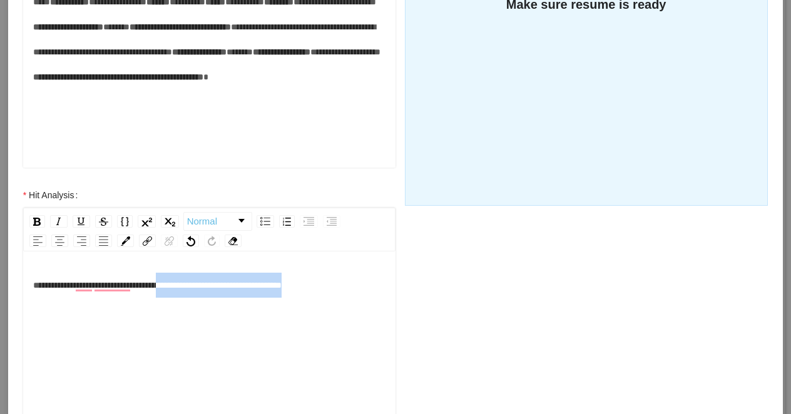
drag, startPoint x: 362, startPoint y: 283, endPoint x: 186, endPoint y: 288, distance: 175.8
click at [186, 288] on div "**********" at bounding box center [209, 285] width 353 height 25
drag, startPoint x: 349, startPoint y: 284, endPoint x: 178, endPoint y: 284, distance: 170.7
click at [178, 284] on div "**********" at bounding box center [209, 285] width 353 height 25
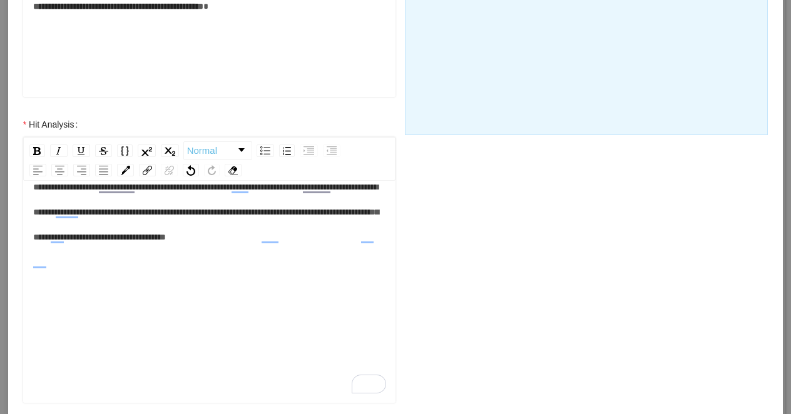
scroll to position [532, 0]
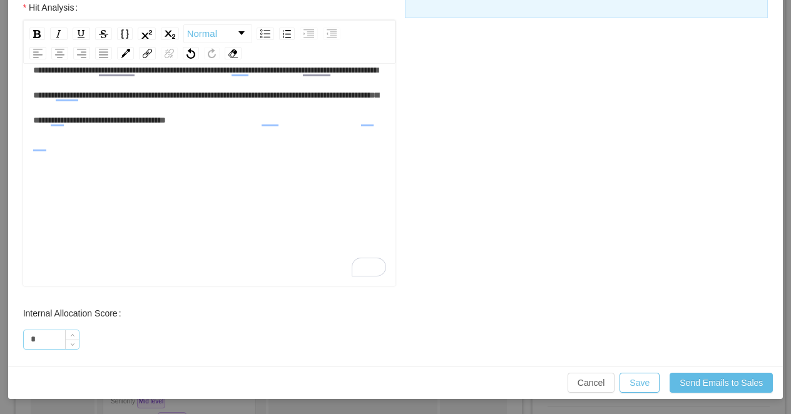
click at [55, 336] on input "*" at bounding box center [51, 339] width 55 height 19
type input "**"
click at [641, 378] on button "Save" at bounding box center [639, 383] width 40 height 20
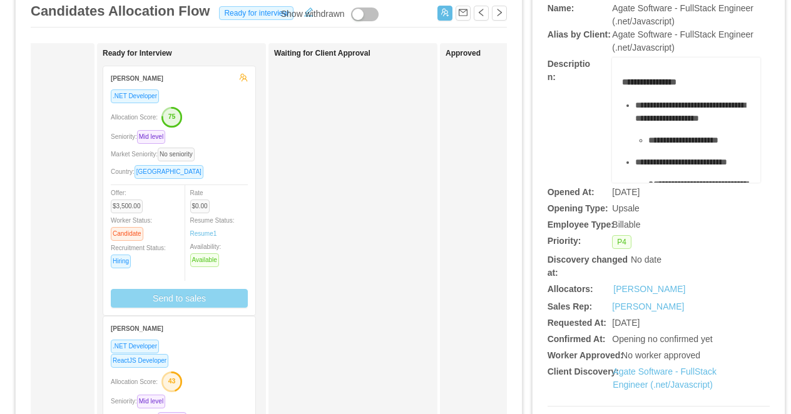
click at [238, 129] on div ".NET Developer Allocation Score: 75 Seniority: Mid level Market Seniority: No s…" at bounding box center [179, 198] width 137 height 219
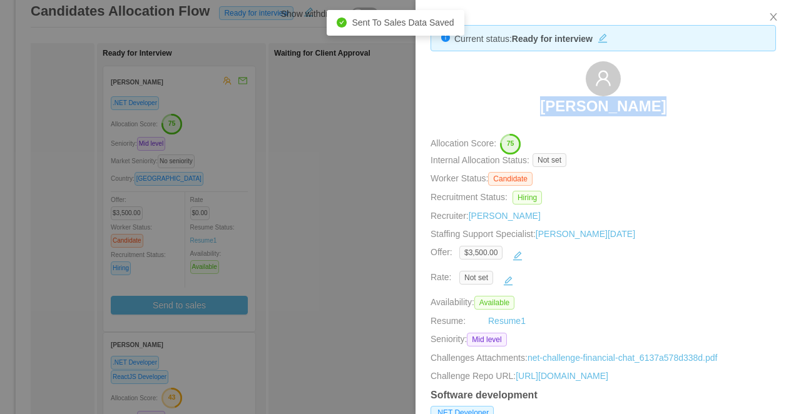
drag, startPoint x: 670, startPoint y: 106, endPoint x: 498, endPoint y: 106, distance: 171.4
click at [498, 106] on div "Telmo Bezerra" at bounding box center [602, 92] width 345 height 63
copy h3 "Telmo Bezerra"
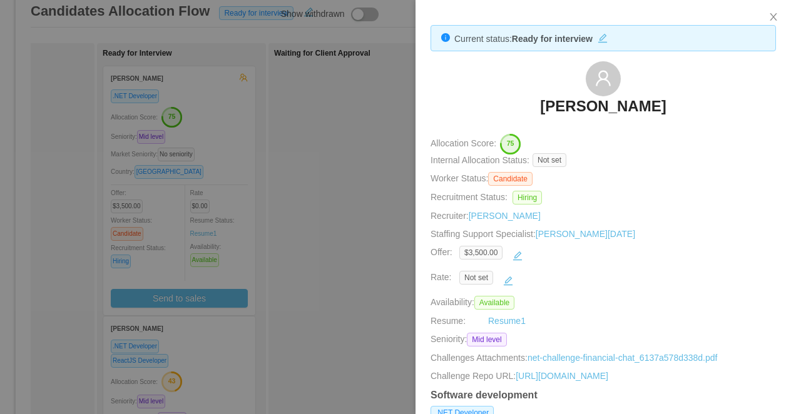
click at [190, 372] on div at bounding box center [395, 207] width 791 height 414
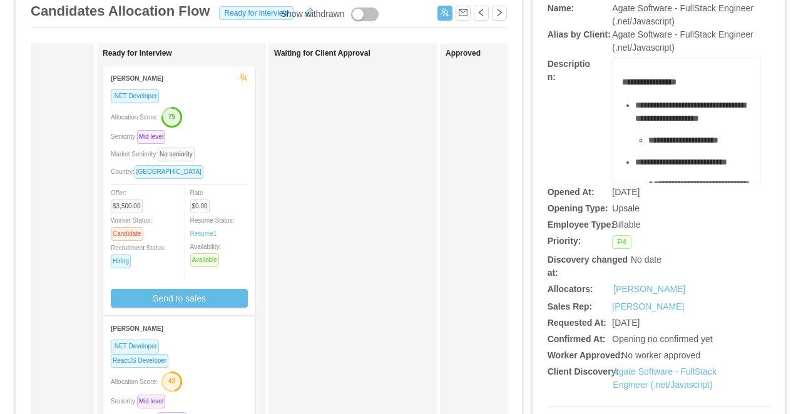
click at [244, 372] on div "Allocation Score: 43" at bounding box center [179, 381] width 137 height 20
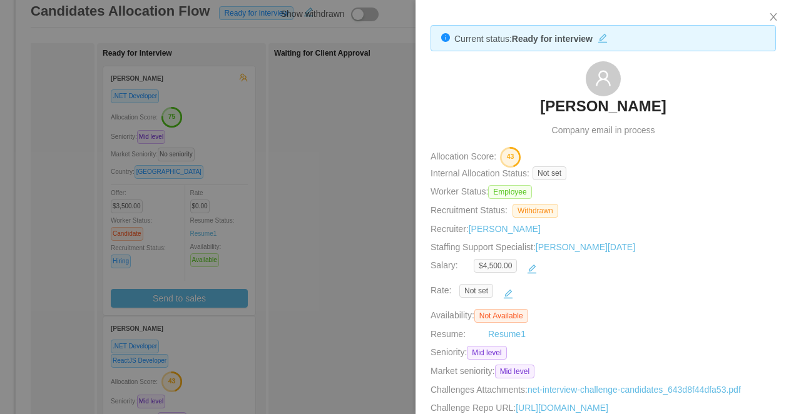
drag, startPoint x: 660, startPoint y: 109, endPoint x: 526, endPoint y: 109, distance: 133.8
click at [526, 109] on div "Aldo Bento Company email in process" at bounding box center [602, 99] width 345 height 76
drag, startPoint x: 661, startPoint y: 109, endPoint x: 554, endPoint y: 108, distance: 107.0
click at [554, 108] on div "Aldo Bento Company email in process" at bounding box center [602, 99] width 345 height 76
copy h3 "Aldo Bento"
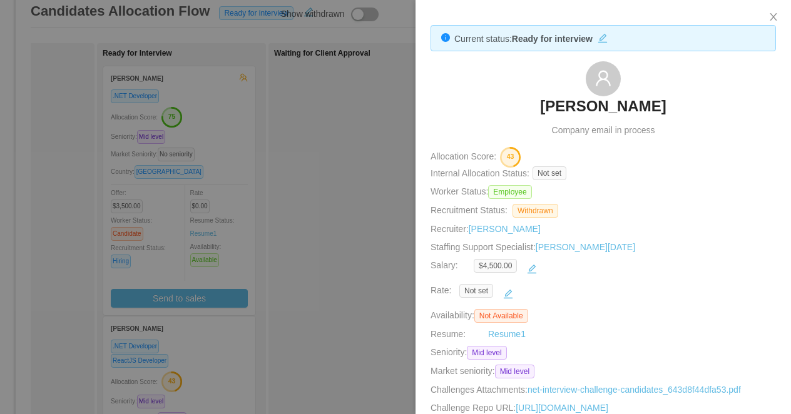
click at [178, 113] on div at bounding box center [395, 207] width 791 height 414
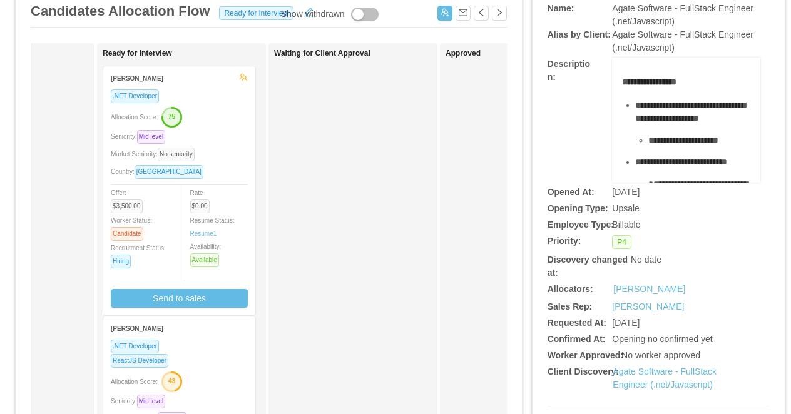
scroll to position [0, 0]
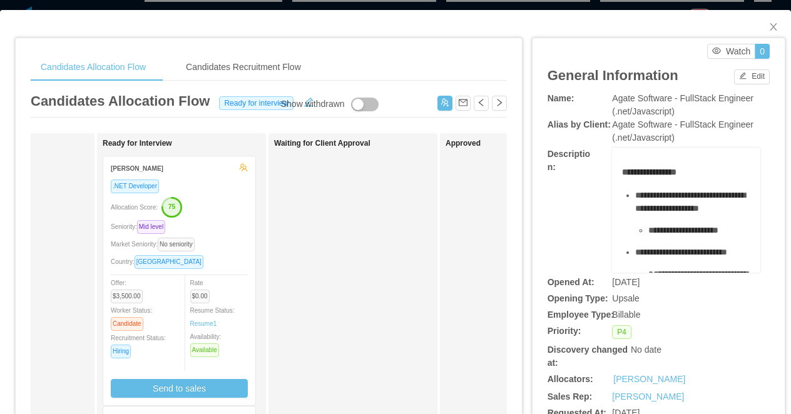
click at [212, 6] on div "**********" at bounding box center [395, 207] width 791 height 414
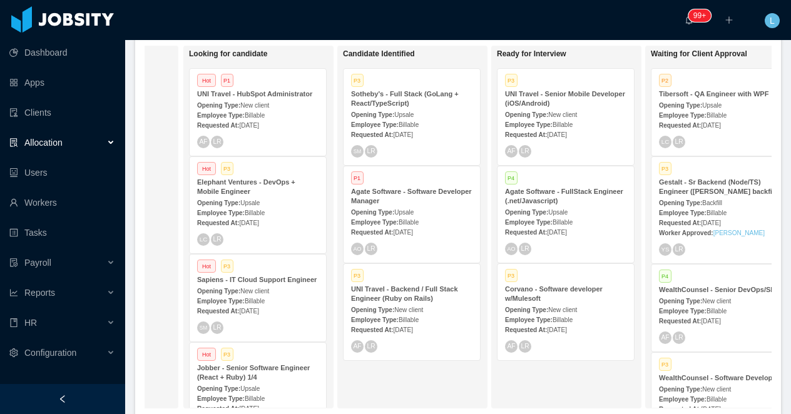
scroll to position [0, 124]
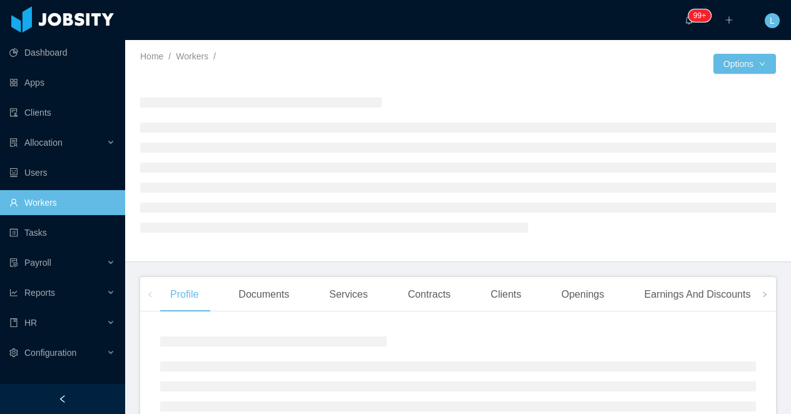
click at [45, 392] on div at bounding box center [62, 399] width 125 height 30
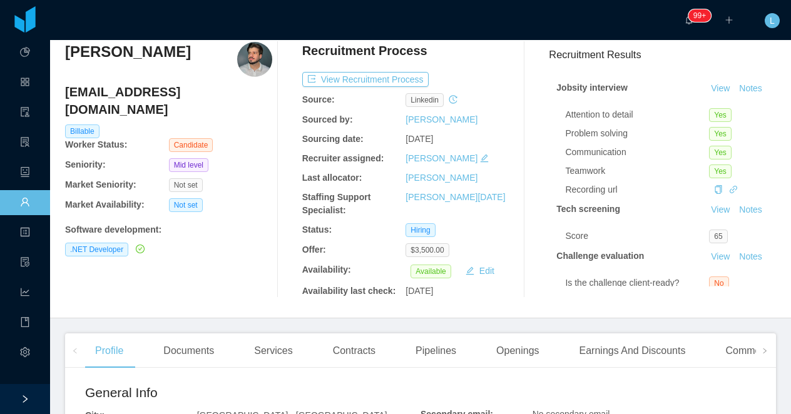
scroll to position [119, 0]
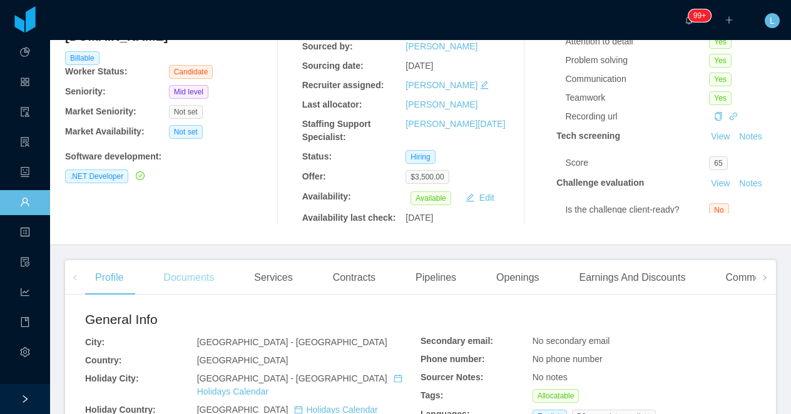
click at [185, 280] on div "Documents" at bounding box center [188, 277] width 71 height 35
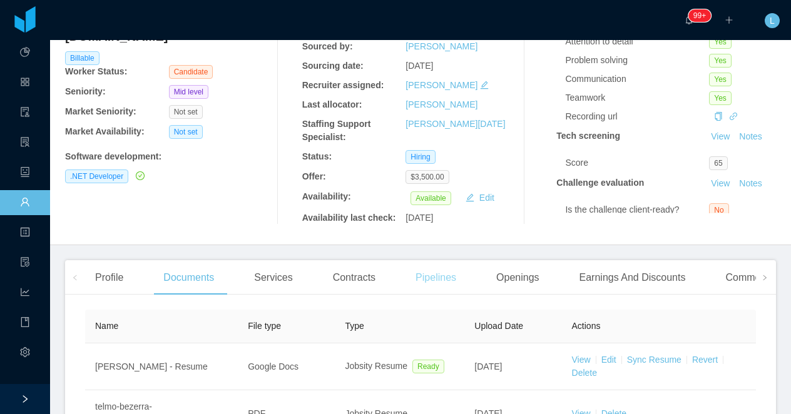
scroll to position [250, 0]
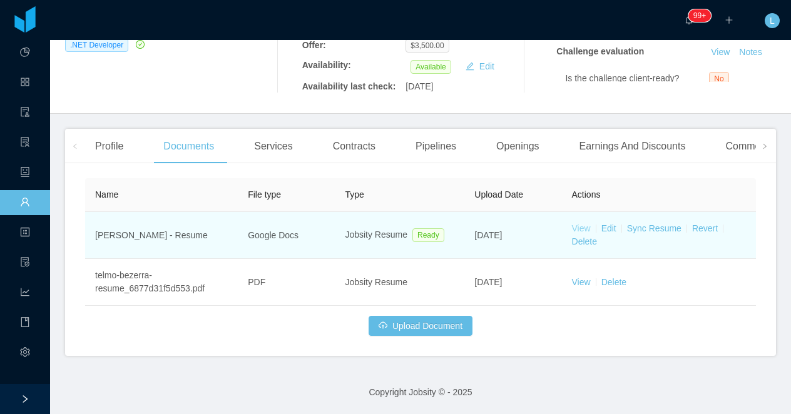
click at [578, 226] on link "View" at bounding box center [581, 228] width 19 height 10
click at [647, 229] on link "Sync Resume" at bounding box center [654, 228] width 54 height 10
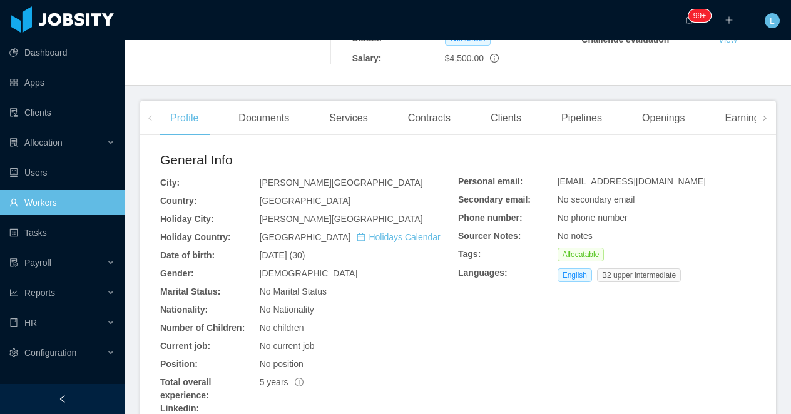
click at [260, 122] on div "Documents" at bounding box center [263, 118] width 71 height 35
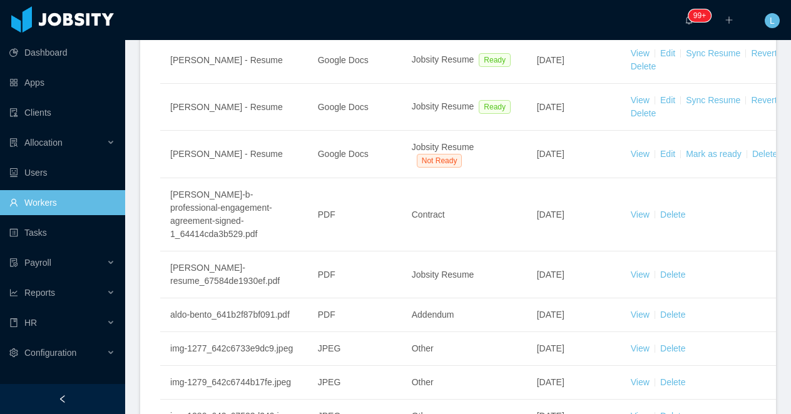
scroll to position [495, 0]
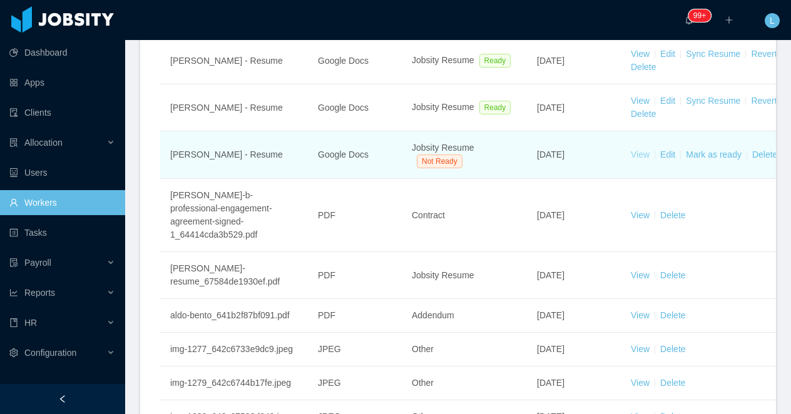
click at [640, 157] on link "View" at bounding box center [639, 154] width 19 height 10
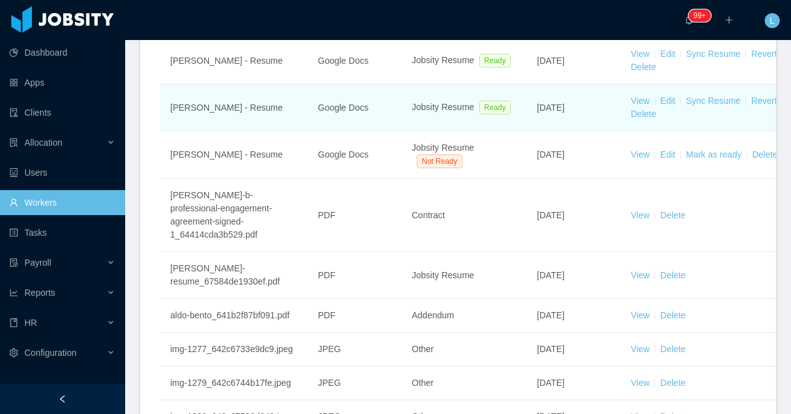
click at [641, 95] on td "View Edit Sync Resume Revert Delete" at bounding box center [714, 107] width 188 height 47
click at [634, 102] on link "View" at bounding box center [639, 101] width 19 height 10
click at [708, 59] on link "Sync Resume" at bounding box center [712, 54] width 54 height 10
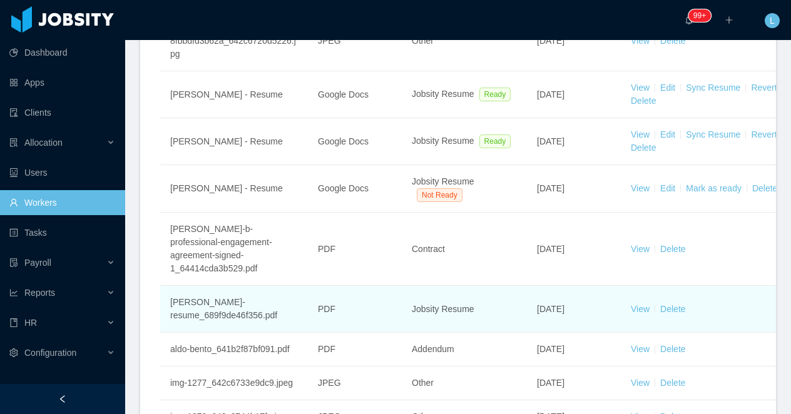
scroll to position [448, 0]
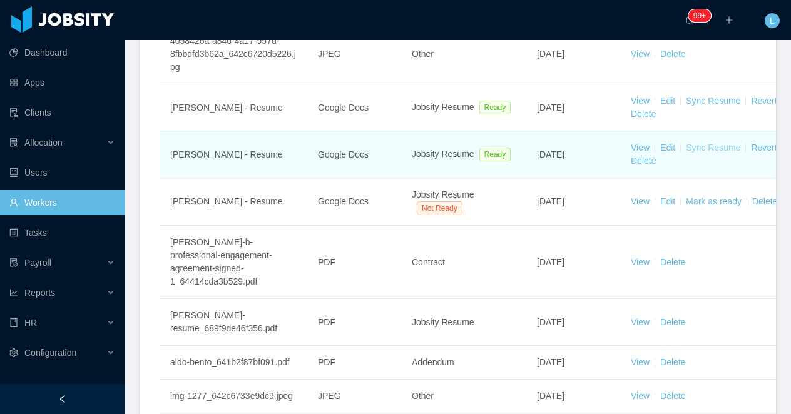
click at [709, 106] on link "Sync Resume" at bounding box center [712, 101] width 54 height 10
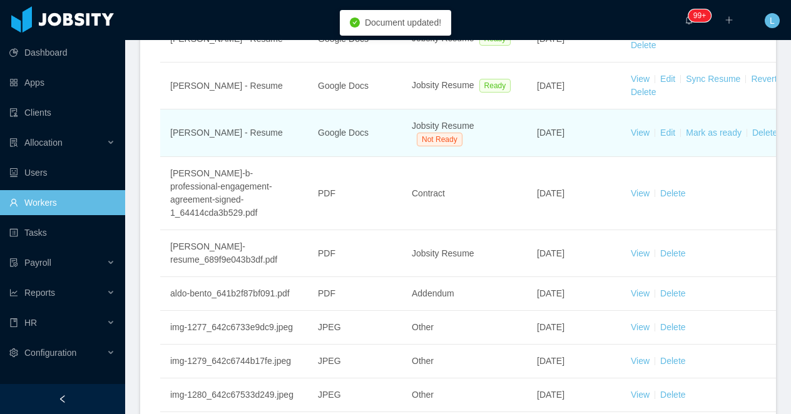
scroll to position [518, 0]
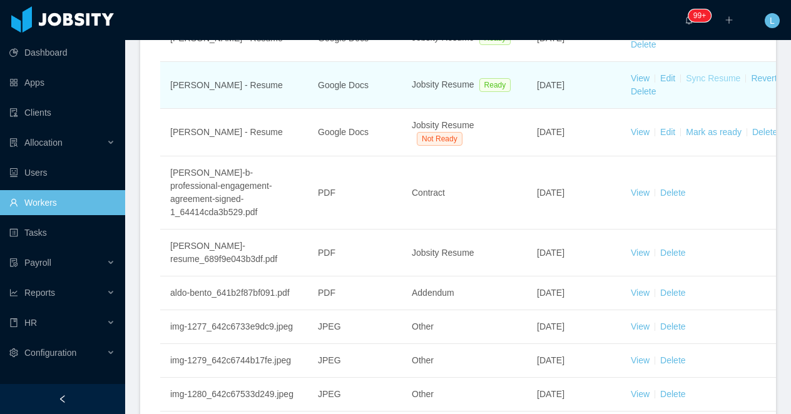
click at [705, 36] on link "Sync Resume" at bounding box center [712, 31] width 54 height 10
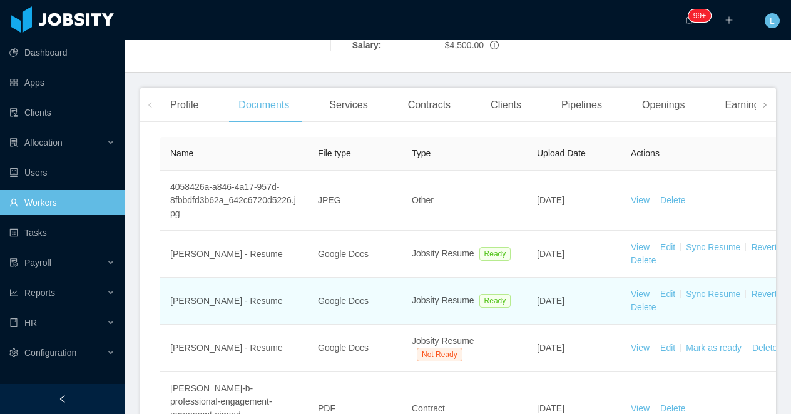
scroll to position [0, 0]
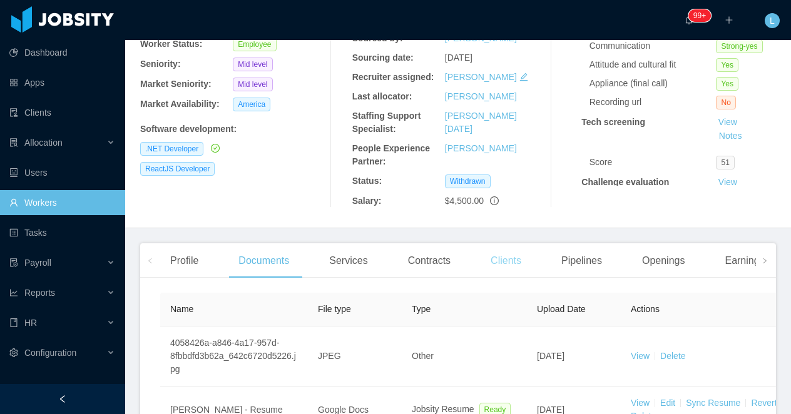
click at [517, 260] on div "Clients" at bounding box center [505, 260] width 51 height 35
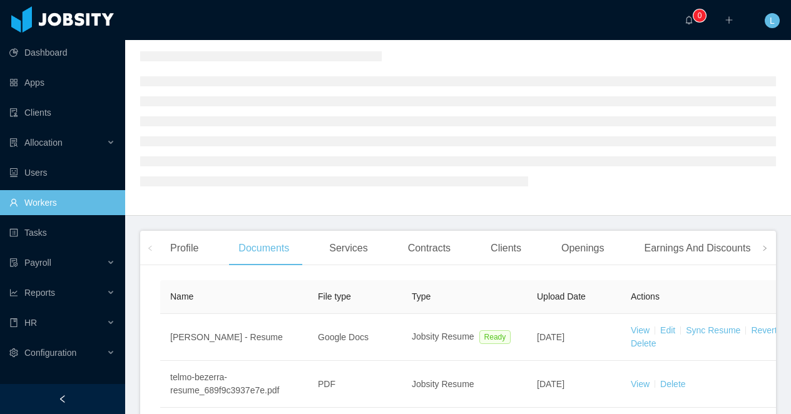
scroll to position [149, 0]
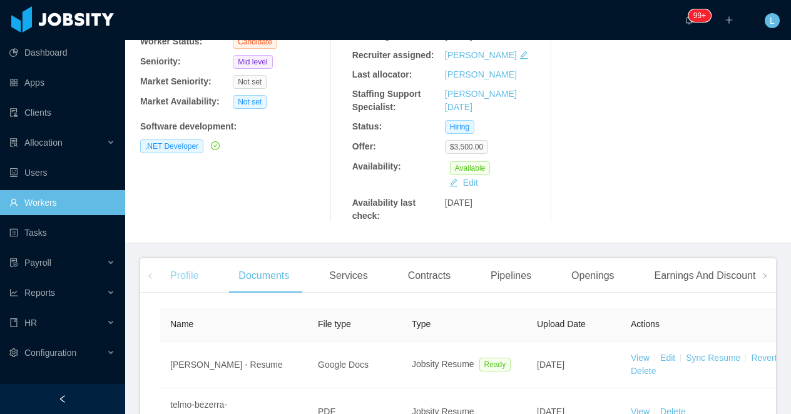
click at [176, 272] on div "Profile" at bounding box center [184, 275] width 48 height 35
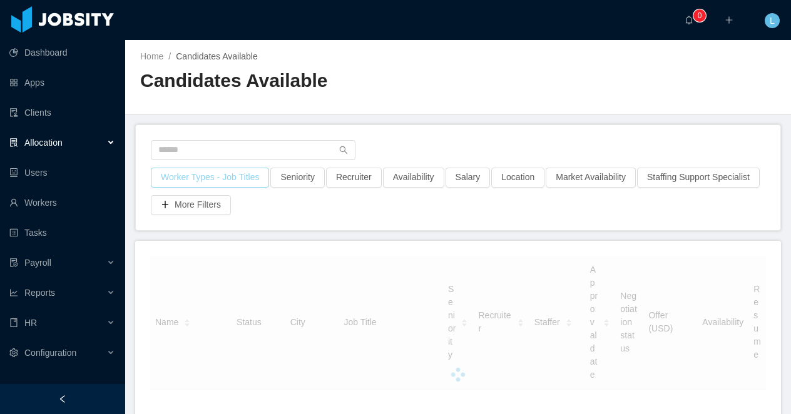
click at [204, 173] on button "Worker Types - Job Titles" at bounding box center [210, 178] width 118 height 20
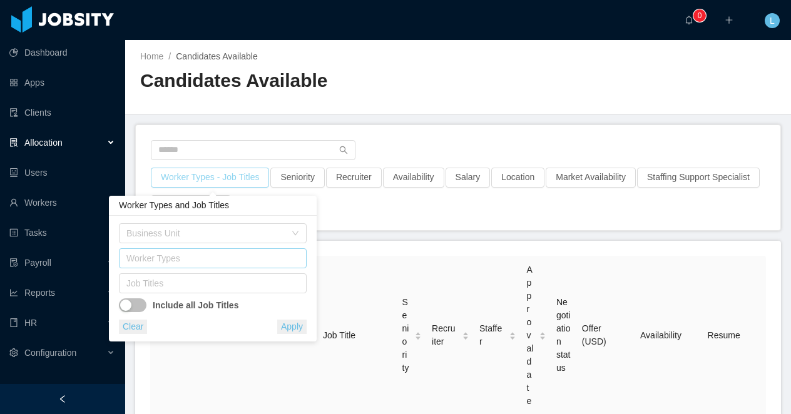
click at [164, 261] on div "Worker Types" at bounding box center [209, 258] width 167 height 13
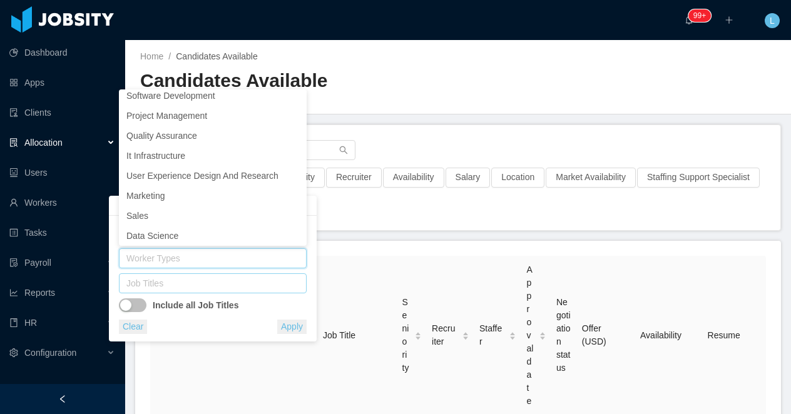
click at [148, 283] on div "Job Titles" at bounding box center [209, 283] width 167 height 13
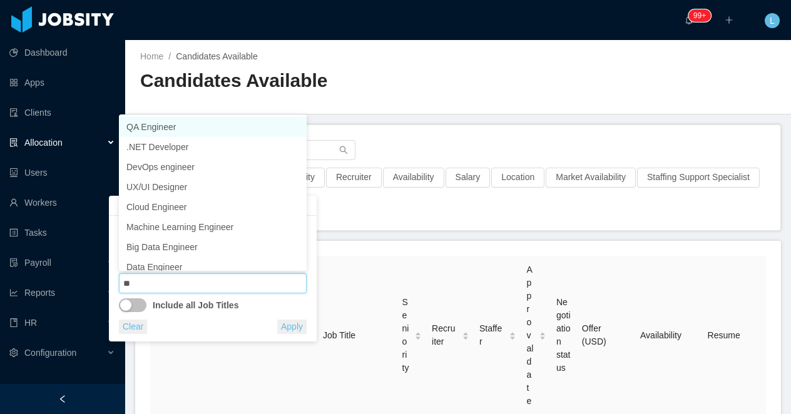
type input "***"
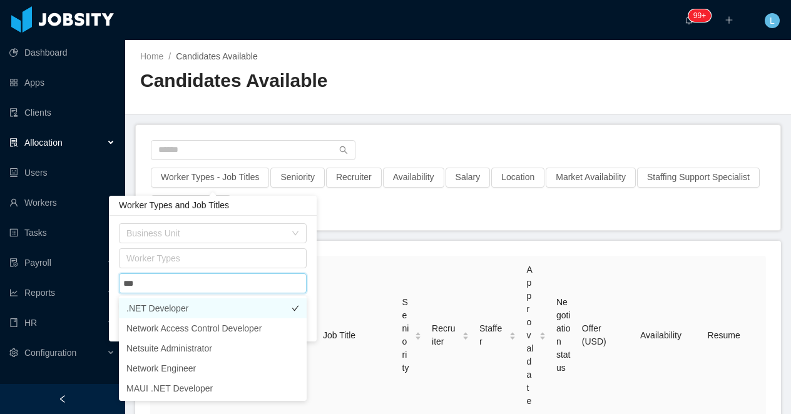
click at [156, 303] on li ".NET Developer" at bounding box center [213, 308] width 188 height 20
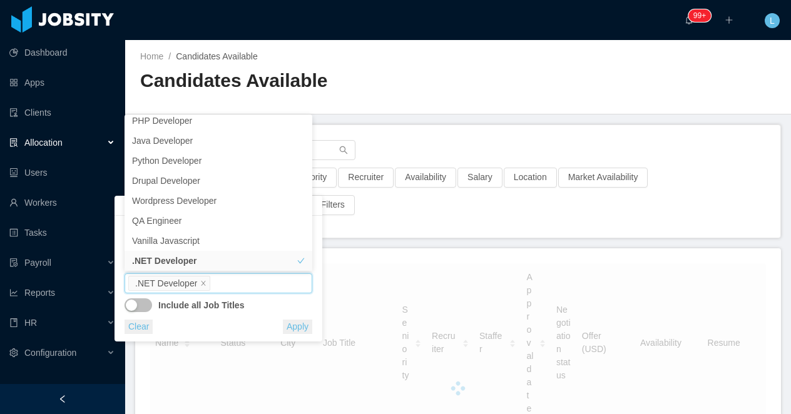
click at [377, 98] on div "Candidates Available" at bounding box center [299, 85] width 318 height 35
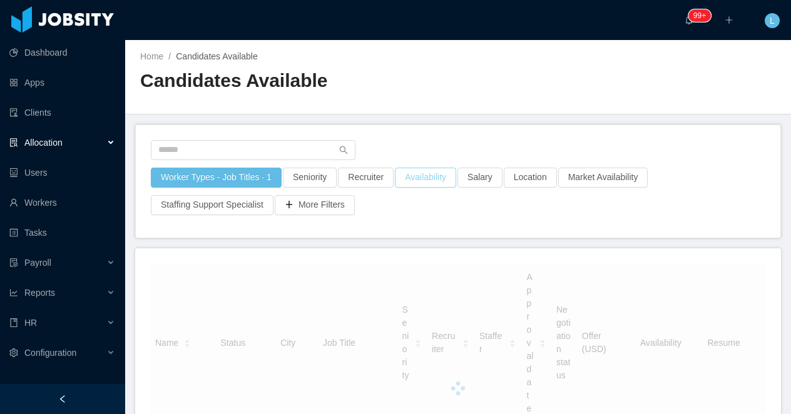
click at [443, 183] on button "Availability" at bounding box center [425, 178] width 61 height 20
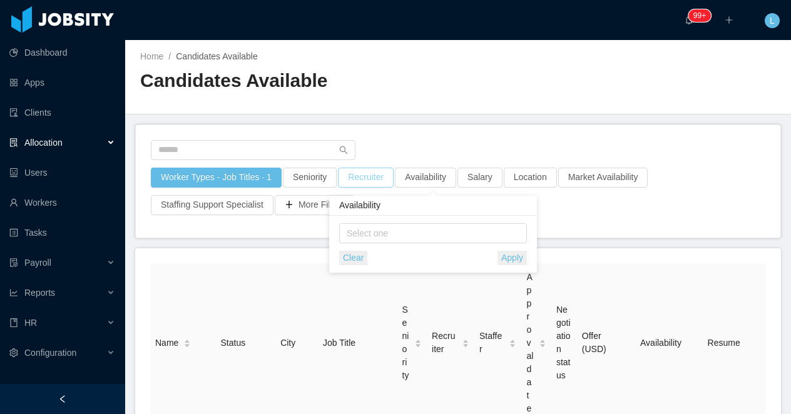
click at [378, 178] on button "Recruiter" at bounding box center [366, 178] width 56 height 20
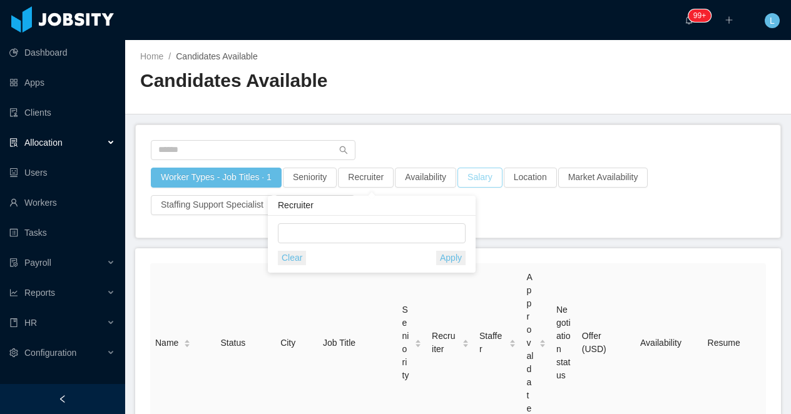
click at [490, 176] on button "Salary" at bounding box center [479, 178] width 45 height 20
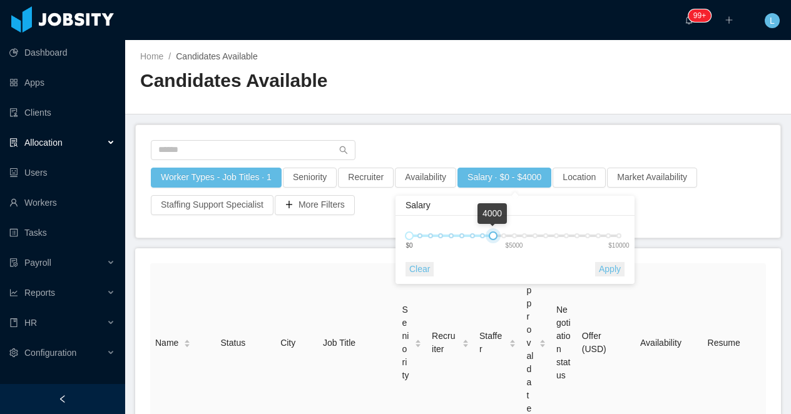
drag, startPoint x: 592, startPoint y: 237, endPoint x: 493, endPoint y: 233, distance: 99.5
click at [493, 233] on div at bounding box center [492, 235] width 9 height 9
click at [608, 271] on button "Apply" at bounding box center [609, 269] width 29 height 14
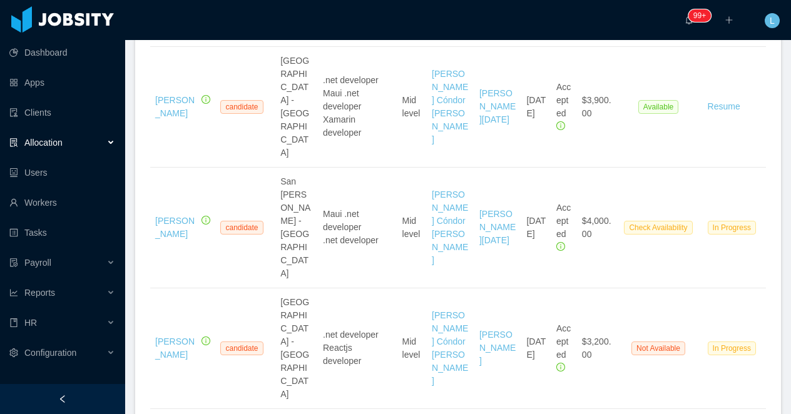
scroll to position [2521, 0]
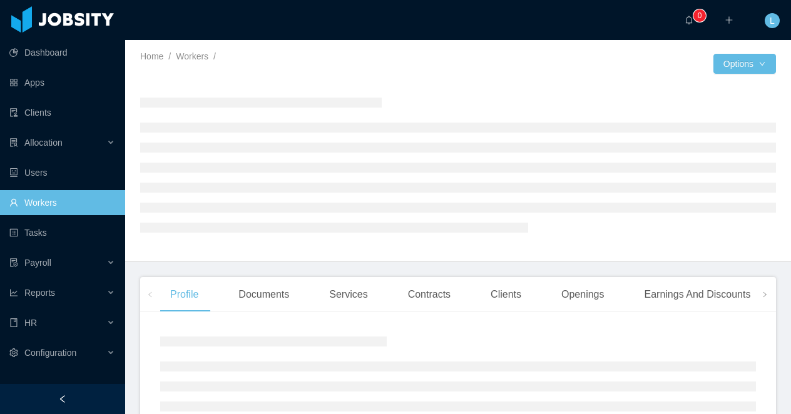
click at [69, 401] on div at bounding box center [62, 399] width 125 height 30
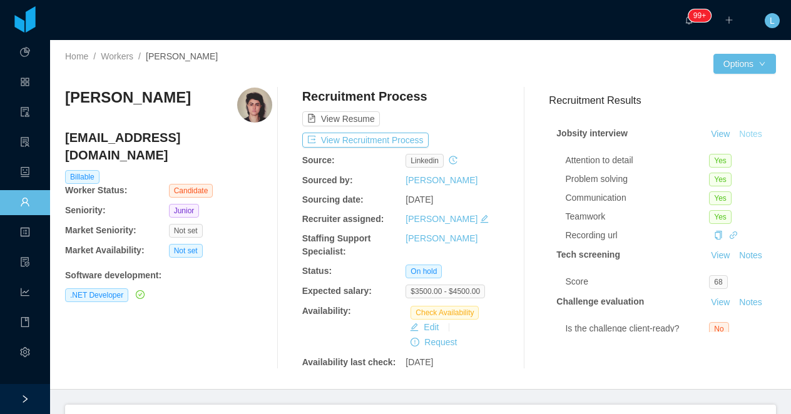
click at [734, 142] on button "Notes" at bounding box center [750, 134] width 33 height 15
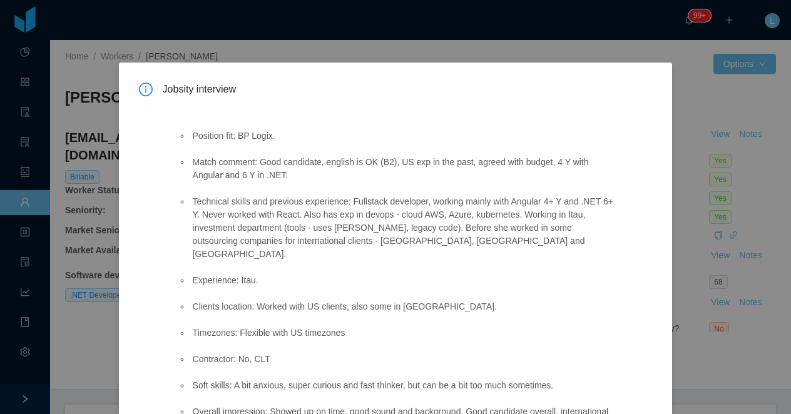
scroll to position [281, 0]
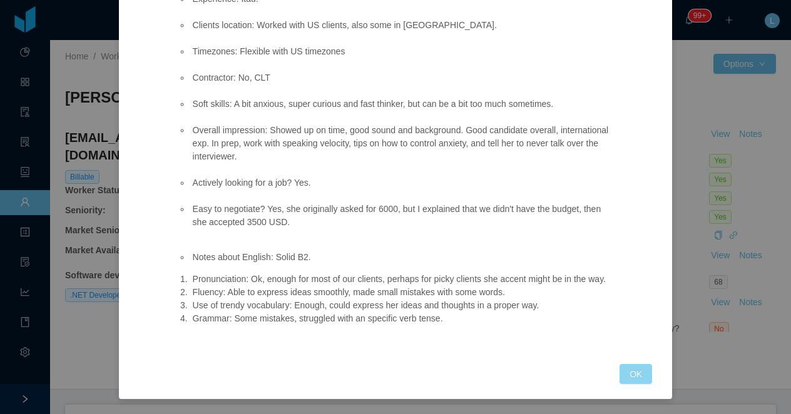
click at [630, 374] on button "OK" at bounding box center [635, 374] width 33 height 20
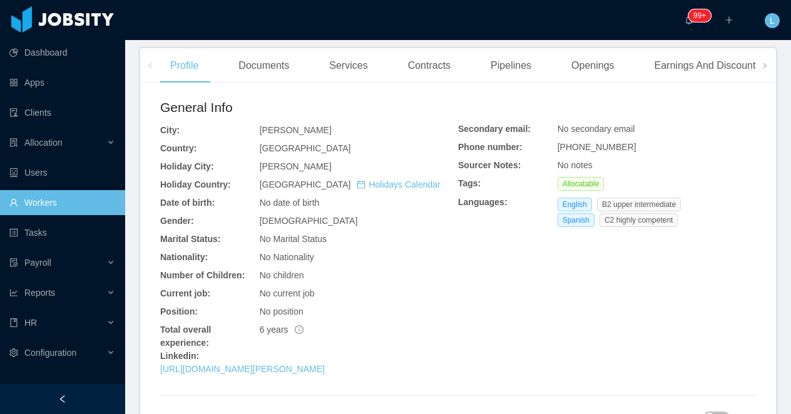
scroll to position [313, 0]
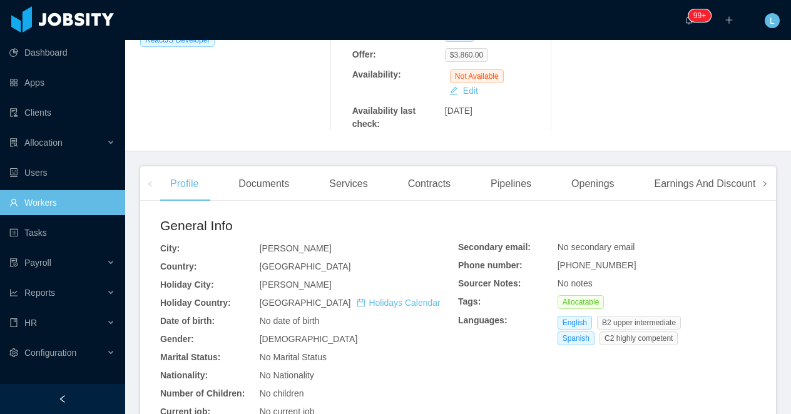
click at [766, 181] on icon "icon: right" at bounding box center [764, 184] width 6 height 6
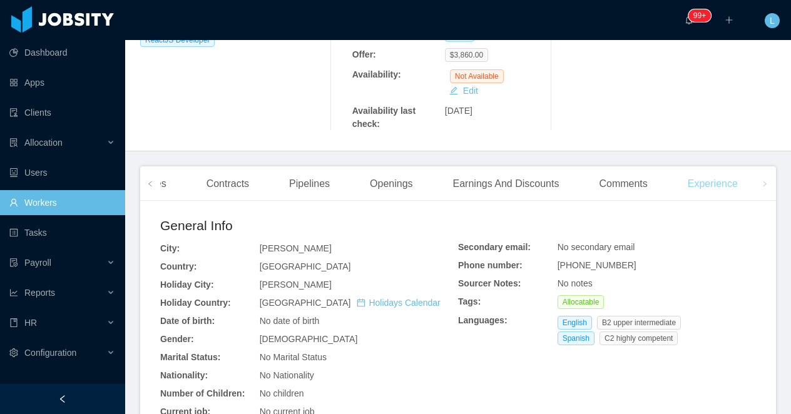
click at [727, 166] on div "Experience" at bounding box center [712, 183] width 70 height 35
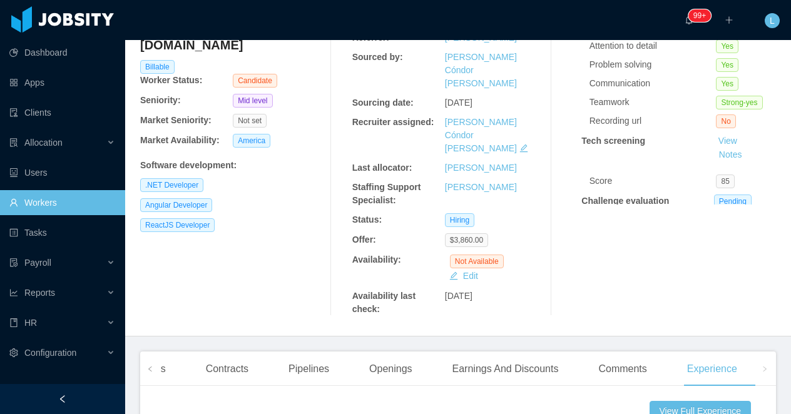
scroll to position [158, 0]
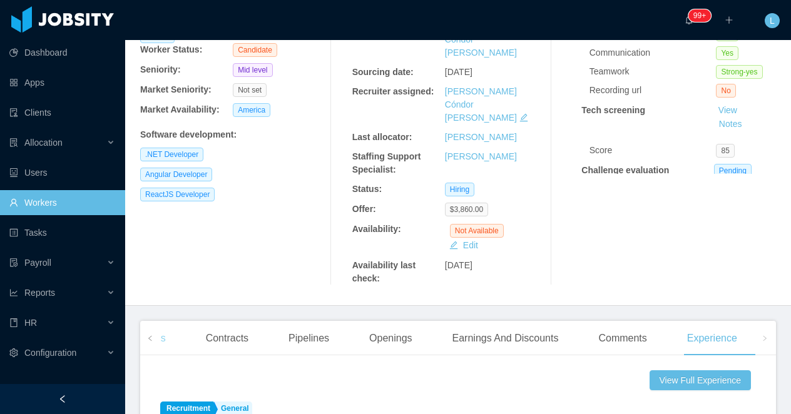
click at [164, 321] on div "Services" at bounding box center [146, 338] width 58 height 35
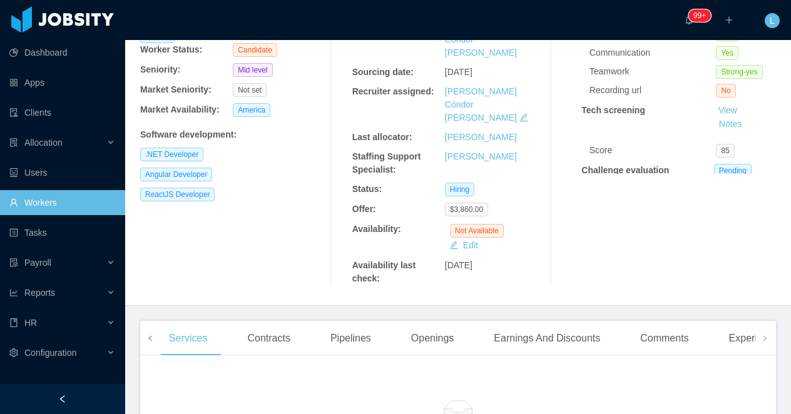
click at [152, 335] on icon "icon: left" at bounding box center [150, 338] width 6 height 6
click at [165, 321] on div "Profile" at bounding box center [184, 338] width 48 height 35
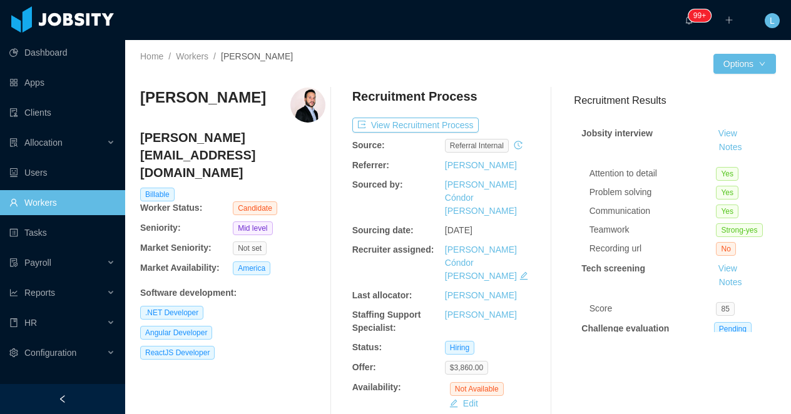
click at [184, 103] on h3 "[PERSON_NAME]" at bounding box center [203, 98] width 126 height 20
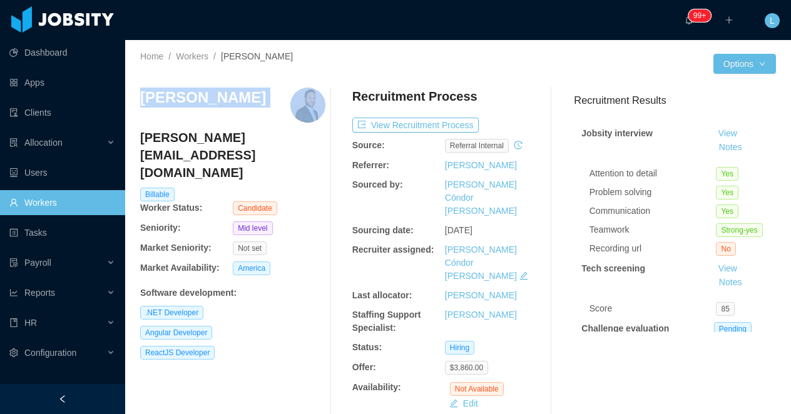
click at [184, 103] on h3 "[PERSON_NAME]" at bounding box center [203, 98] width 126 height 20
copy h3 "[PERSON_NAME]"
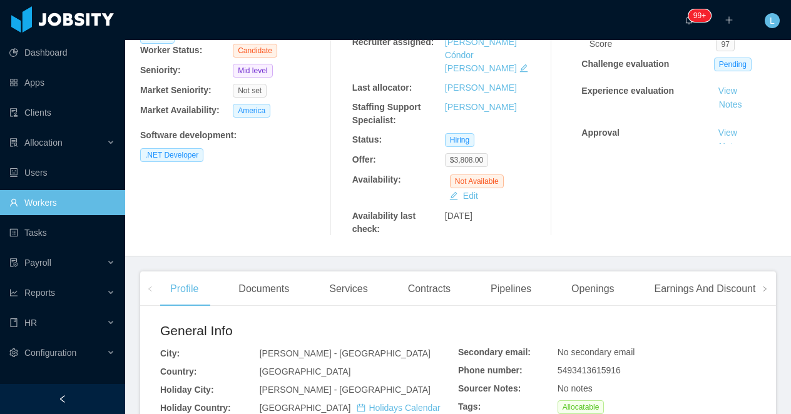
scroll to position [158, 0]
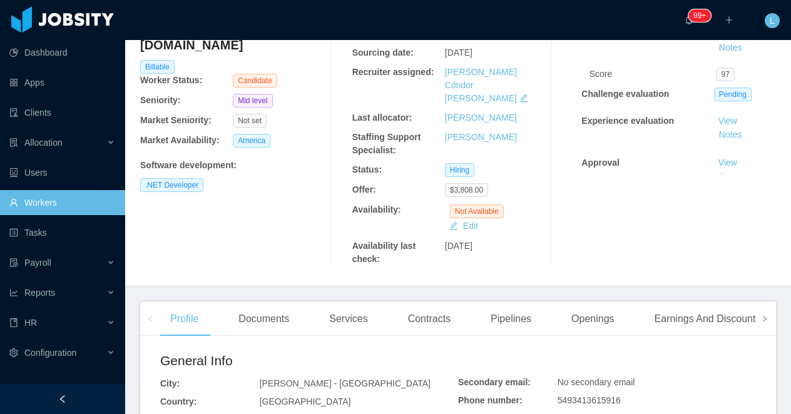
click at [767, 311] on span at bounding box center [765, 318] width 8 height 15
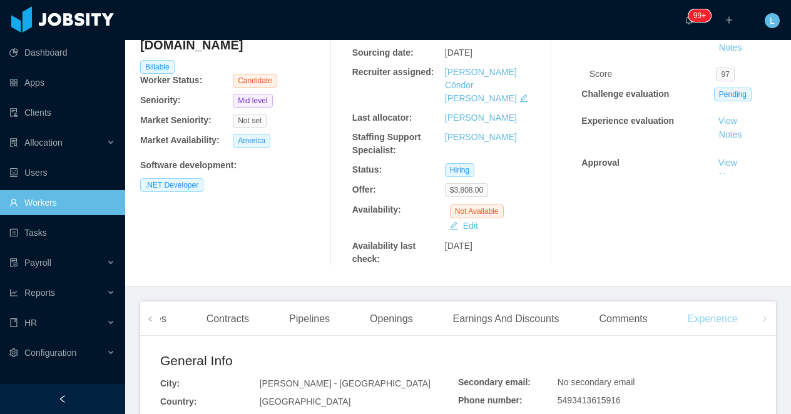
click at [721, 301] on div "Experience" at bounding box center [712, 318] width 70 height 35
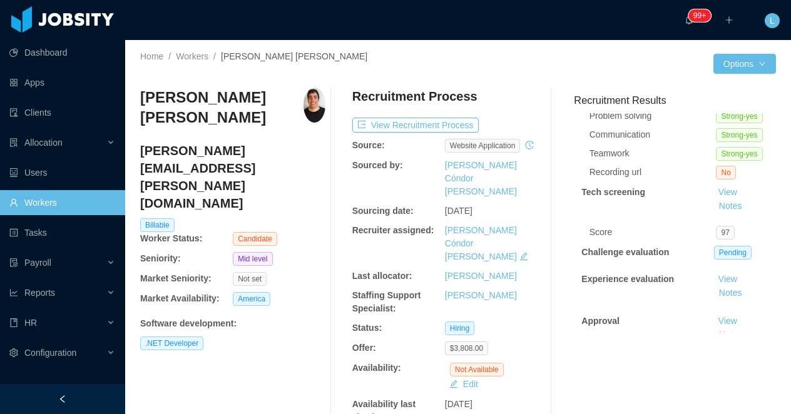
click at [193, 115] on h3 "[PERSON_NAME] [PERSON_NAME]" at bounding box center [221, 108] width 163 height 41
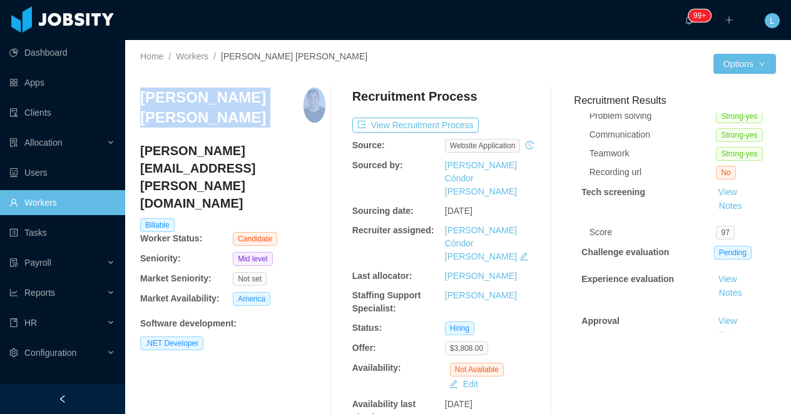
click at [193, 115] on h3 "[PERSON_NAME] [PERSON_NAME]" at bounding box center [221, 108] width 163 height 41
copy h3 "[PERSON_NAME] [PERSON_NAME]"
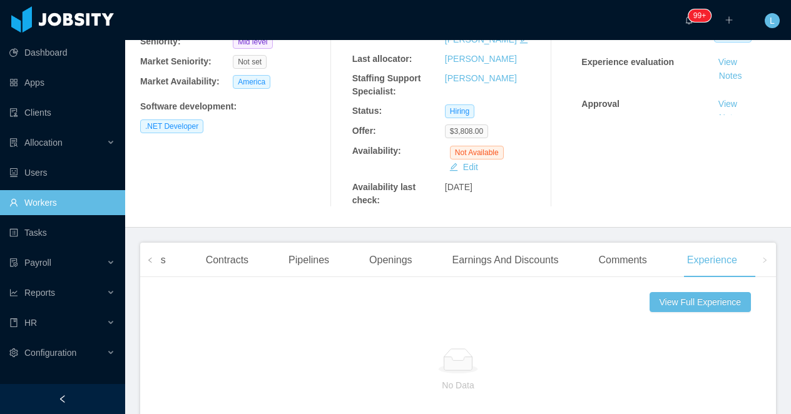
scroll to position [323, 0]
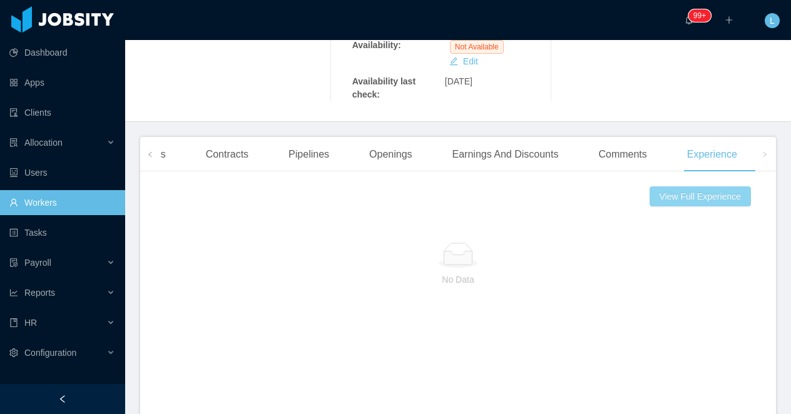
click at [709, 186] on button "View Full Experience" at bounding box center [699, 196] width 101 height 20
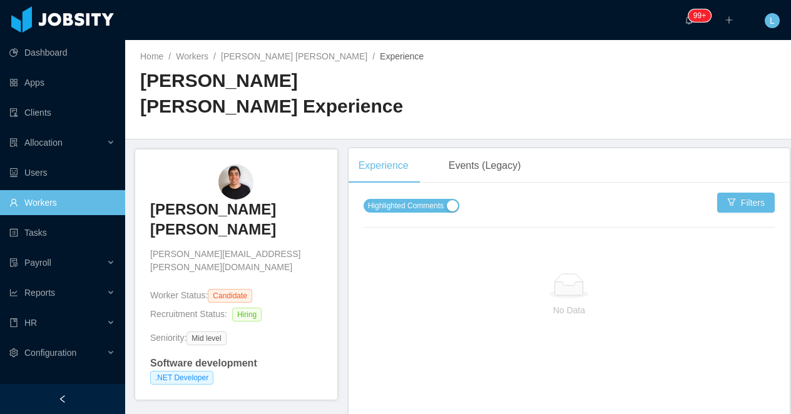
click at [421, 207] on span "Highlighted Comments" at bounding box center [406, 206] width 76 height 13
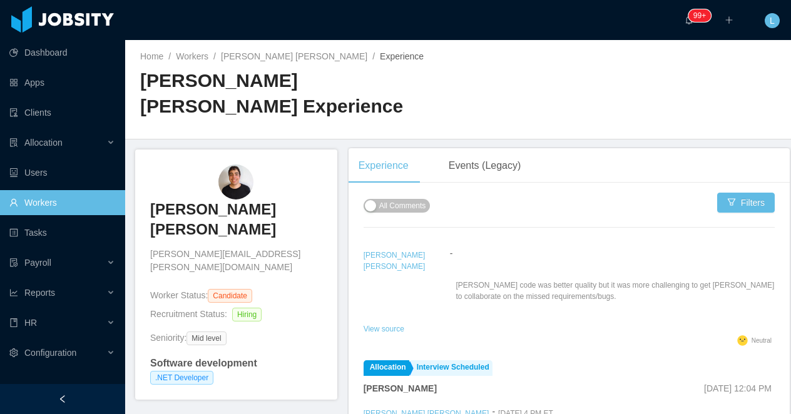
scroll to position [205, 0]
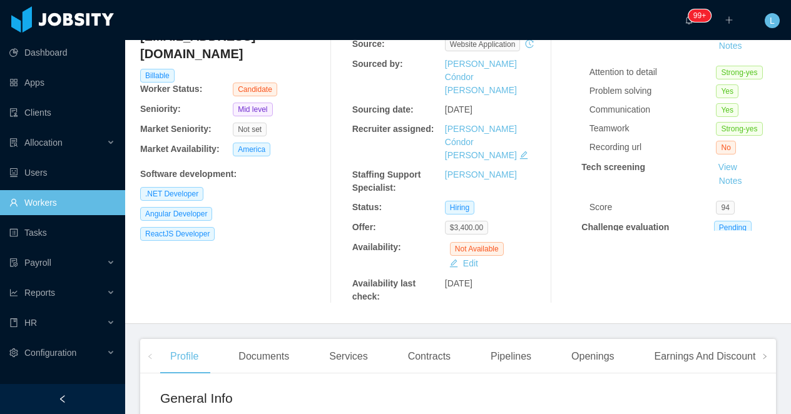
scroll to position [150, 0]
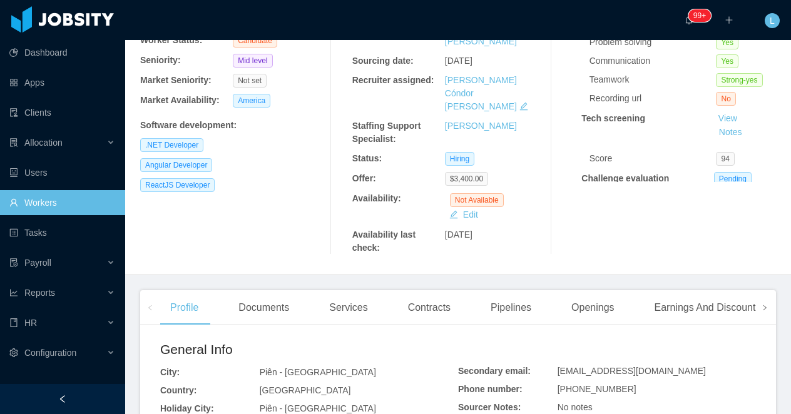
click at [772, 290] on span at bounding box center [764, 307] width 20 height 34
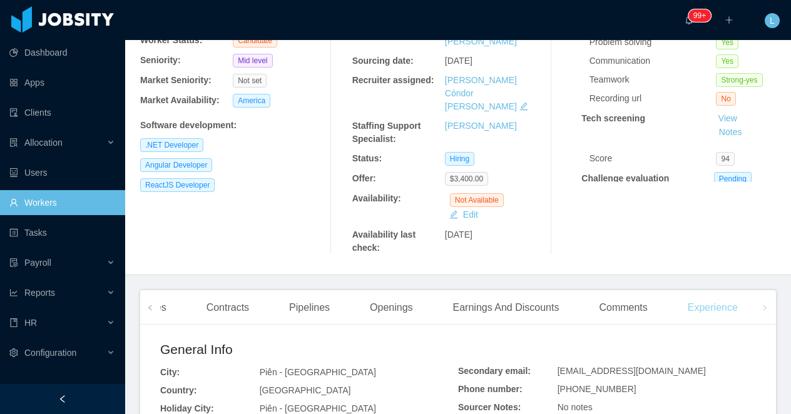
click at [744, 290] on div "Experience" at bounding box center [712, 307] width 70 height 35
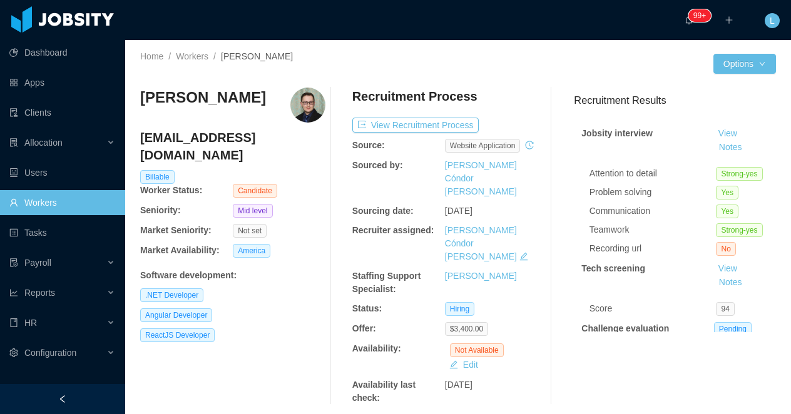
click at [213, 93] on h3 "Paulo Busch" at bounding box center [203, 98] width 126 height 20
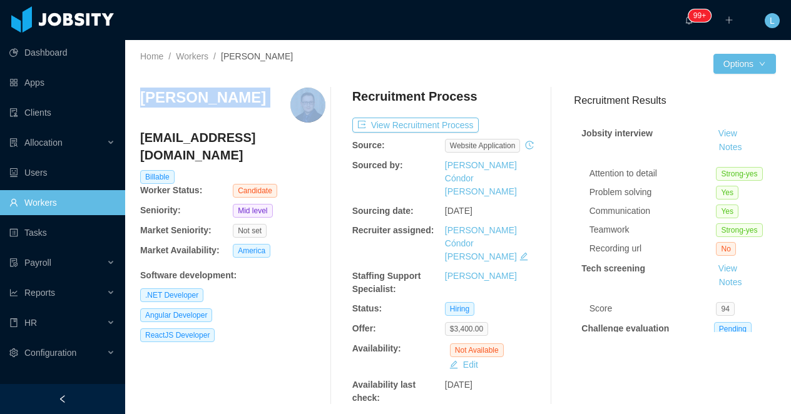
click at [213, 93] on h3 "Paulo Busch" at bounding box center [203, 98] width 126 height 20
copy h3 "Paulo Busch"
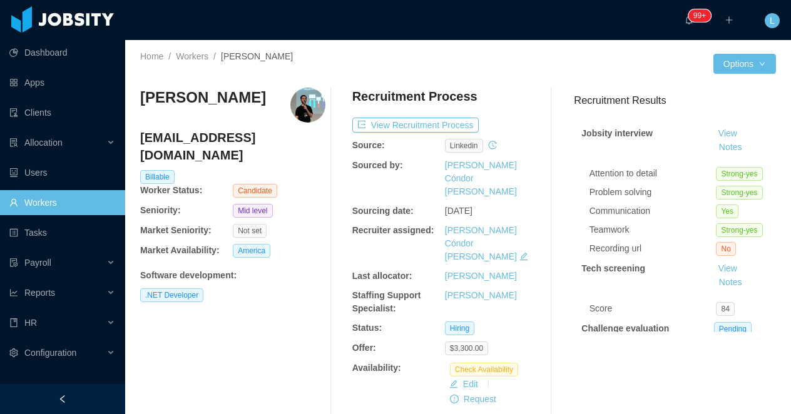
click at [191, 97] on h3 "[PERSON_NAME]" at bounding box center [203, 98] width 126 height 20
click at [191, 97] on h3 "Filipe Veber" at bounding box center [203, 98] width 126 height 20
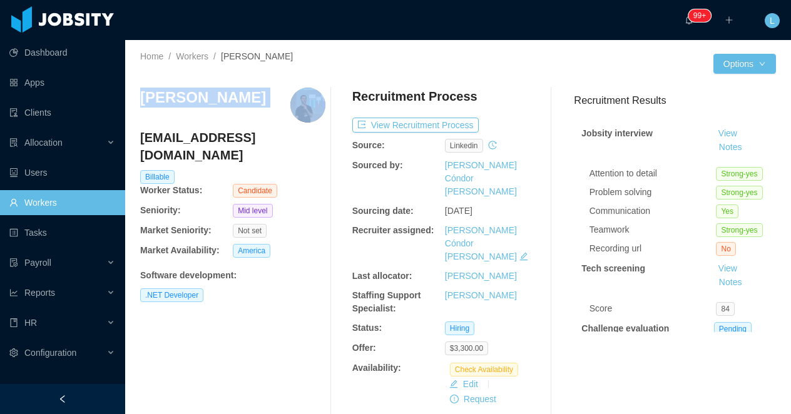
click at [191, 97] on h3 "Filipe Veber" at bounding box center [203, 98] width 126 height 20
copy h3 "Filipe Veber"
